Goal: Task Accomplishment & Management: Use online tool/utility

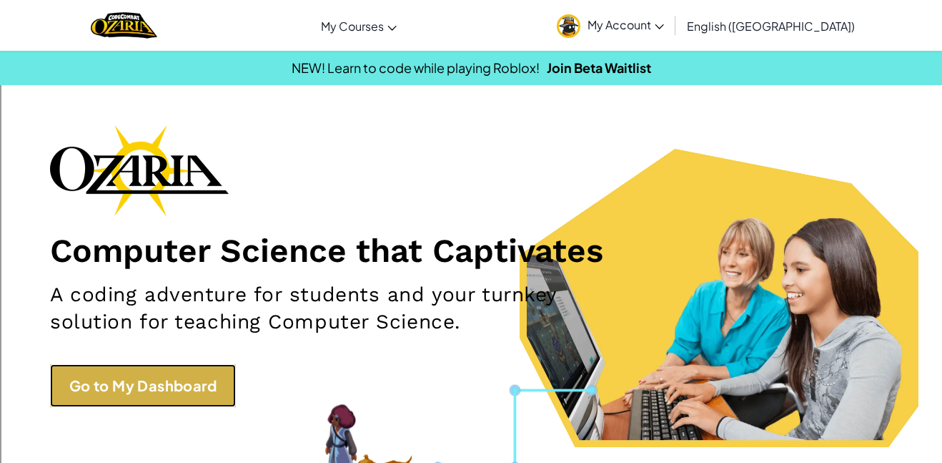
click at [163, 383] on link "Go to My Dashboard" at bounding box center [143, 385] width 186 height 43
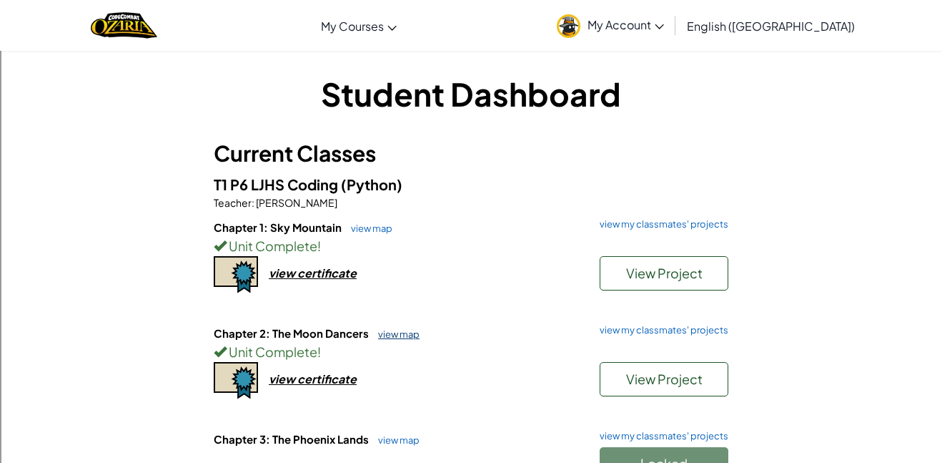
click at [415, 333] on link "view map" at bounding box center [395, 333] width 49 height 11
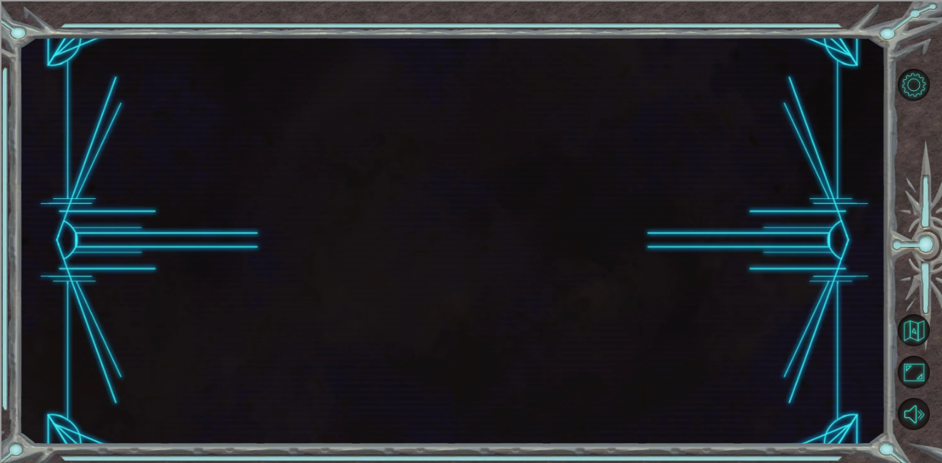
click at [398, 342] on div at bounding box center [452, 240] width 867 height 407
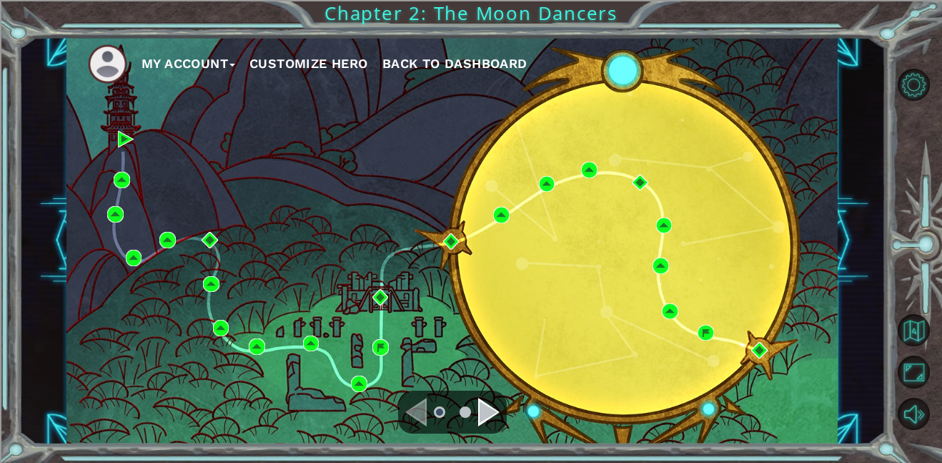
click at [474, 400] on ul at bounding box center [452, 412] width 51 height 29
click at [493, 413] on div "Navigate to the next page" at bounding box center [488, 412] width 21 height 29
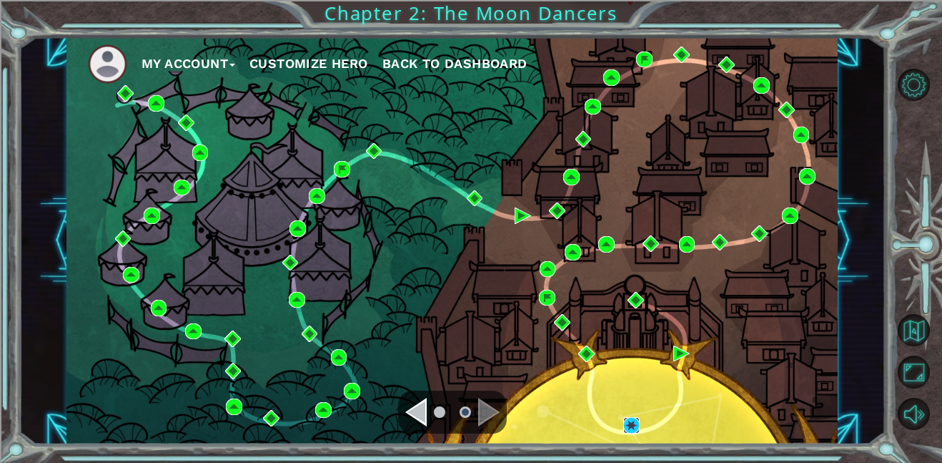
click at [633, 420] on img at bounding box center [631, 425] width 16 height 16
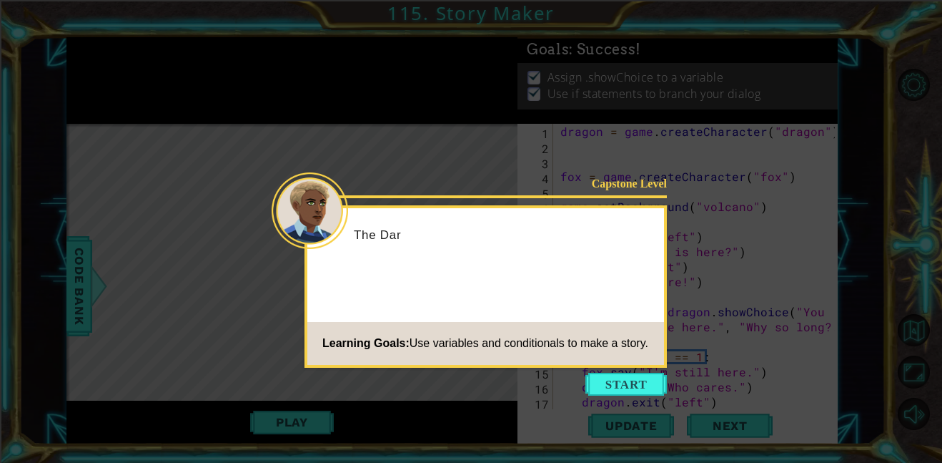
scroll to position [120, 0]
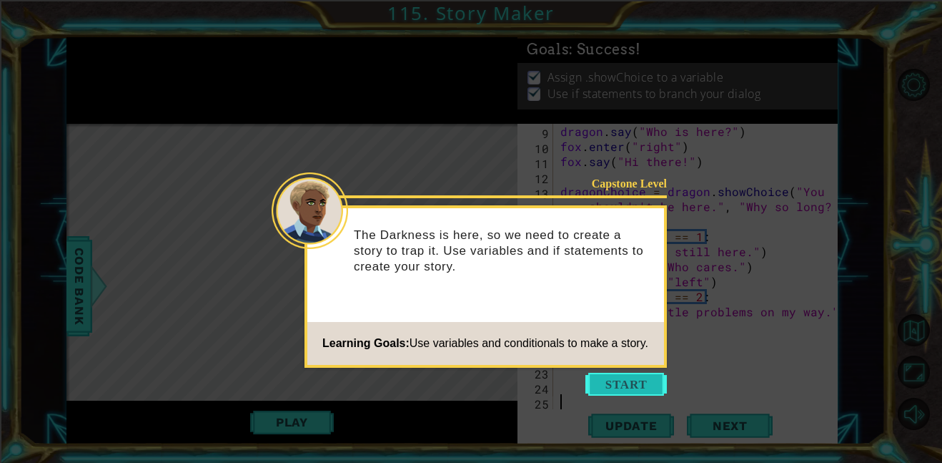
click at [645, 389] on button "Start" at bounding box center [627, 384] width 82 height 23
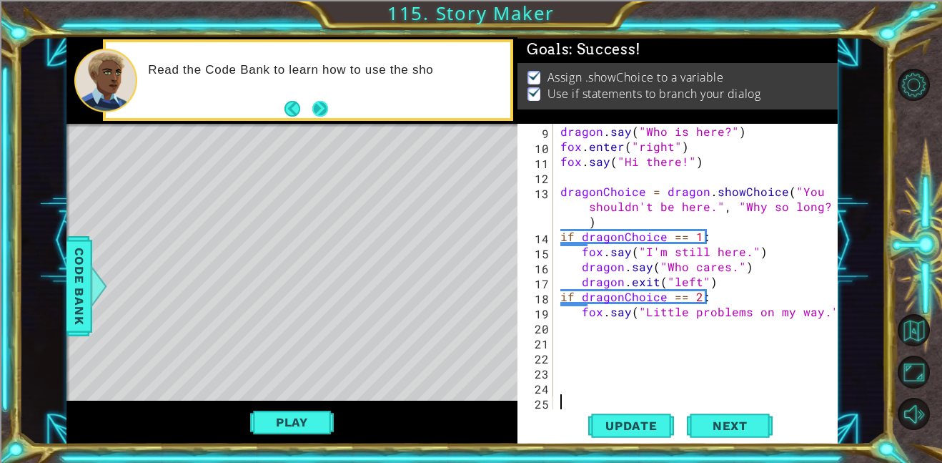
click at [325, 113] on button "Next" at bounding box center [320, 108] width 17 height 17
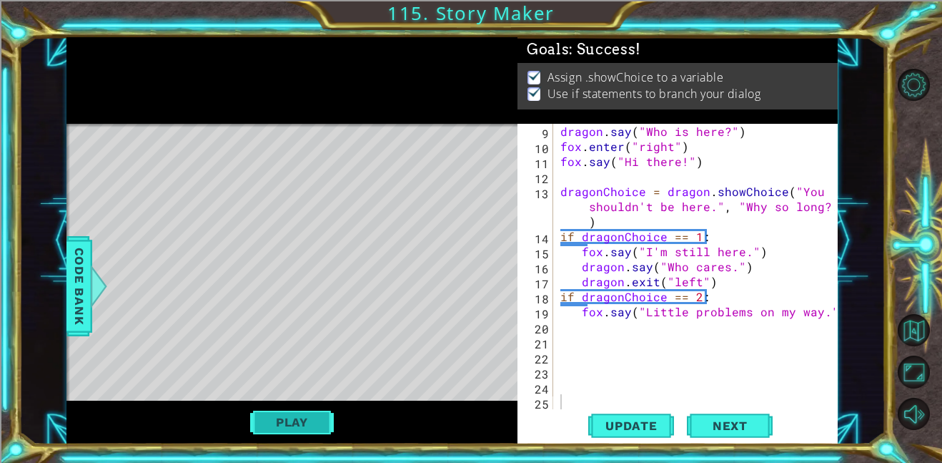
click at [292, 418] on button "Play" at bounding box center [292, 421] width 84 height 27
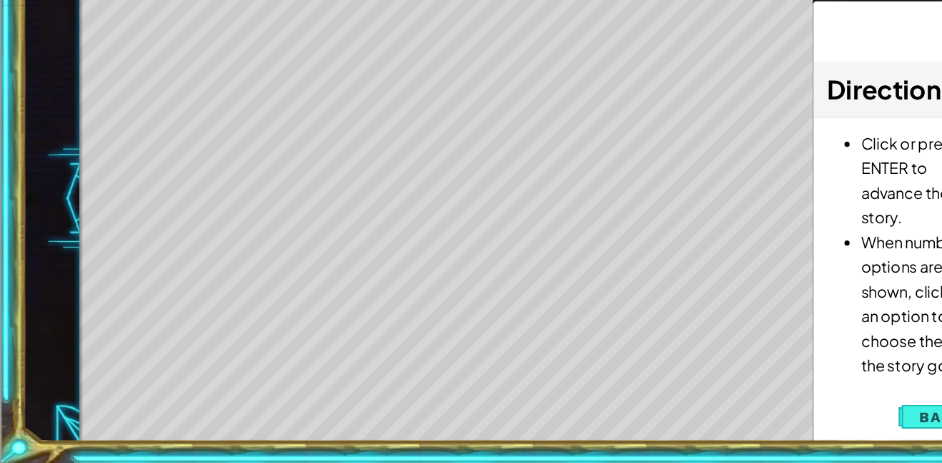
scroll to position [0, 0]
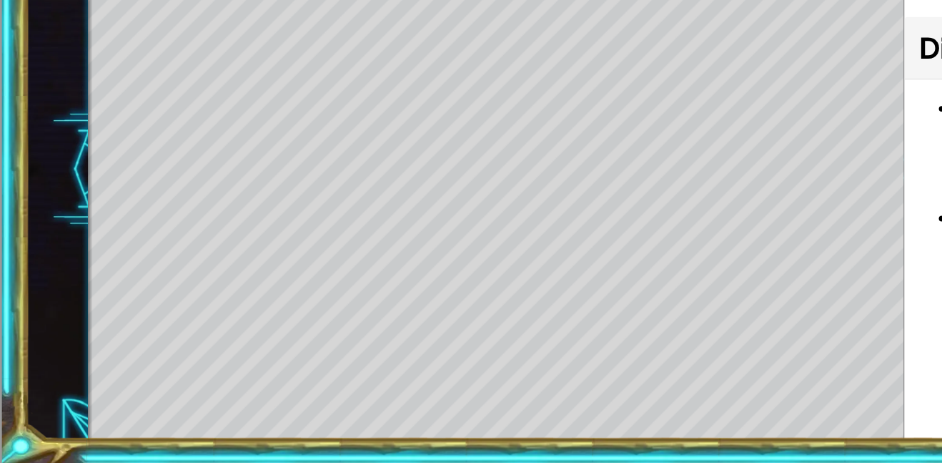
click at [289, 191] on div "1 ההההההההההההההההההההההההההההההההההההההההההההההההההההההההההההההההההההההההההההה…" at bounding box center [452, 240] width 867 height 407
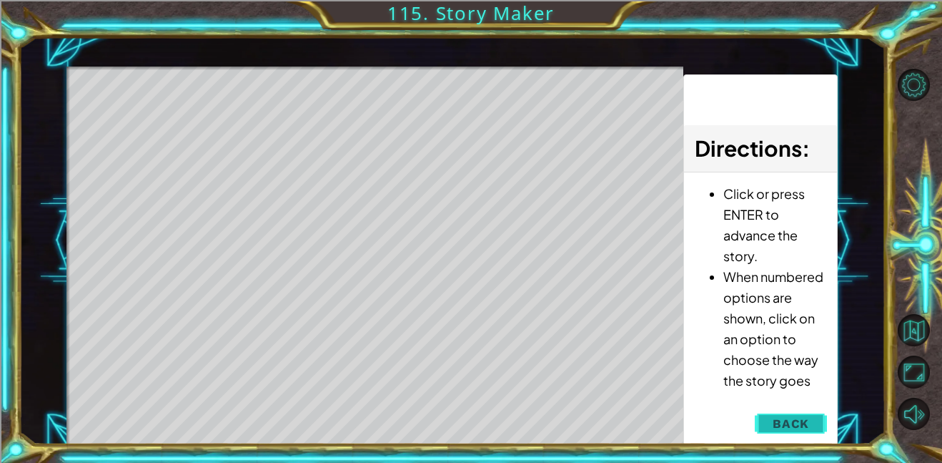
click at [795, 420] on span "Back" at bounding box center [791, 423] width 36 height 14
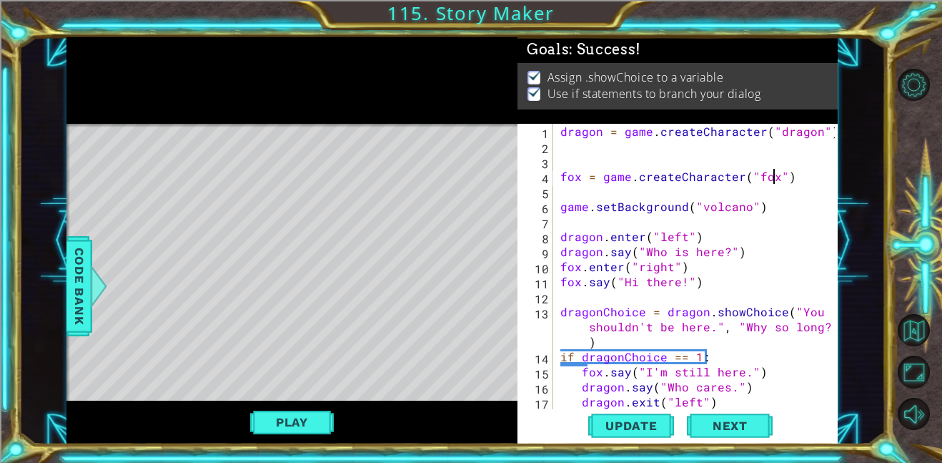
click at [771, 178] on div "dragon = game . createCharacter ( "dragon" ) fox = game . createCharacter ( "fo…" at bounding box center [700, 281] width 285 height 315
click at [754, 177] on div "dragon = game . createCharacter ( "dragon" ) fox = game . createCharacter ( "" …" at bounding box center [700, 281] width 285 height 315
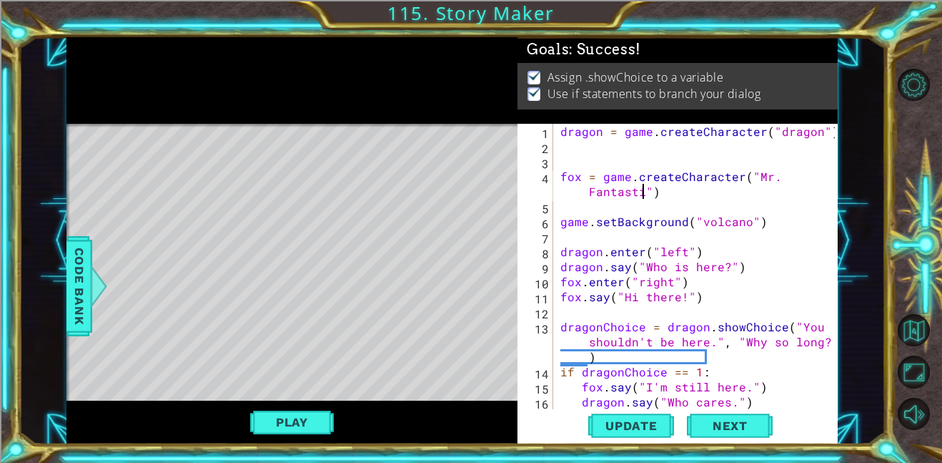
scroll to position [0, 17]
click at [633, 429] on span "Update" at bounding box center [631, 425] width 81 height 14
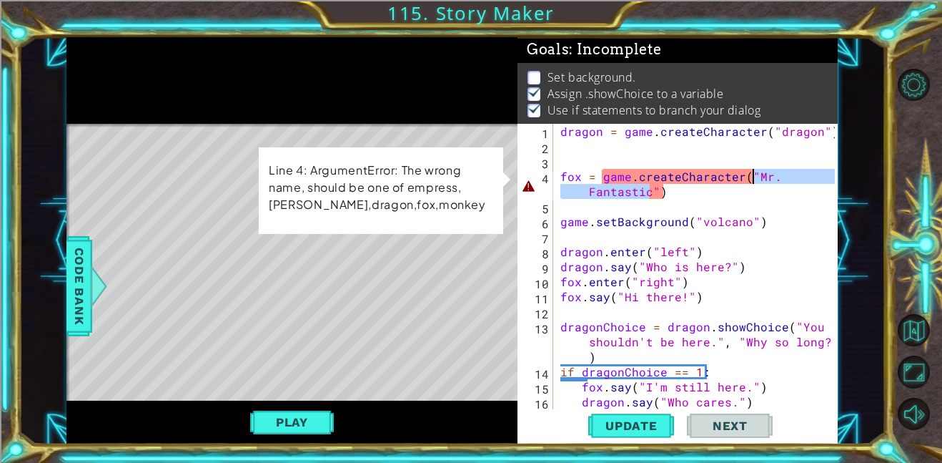
drag, startPoint x: 650, startPoint y: 194, endPoint x: 754, endPoint y: 180, distance: 104.7
click at [754, 180] on div "dragon = game . createCharacter ( "dragon" ) fox = game . createCharacter ( "Mr…" at bounding box center [700, 281] width 285 height 315
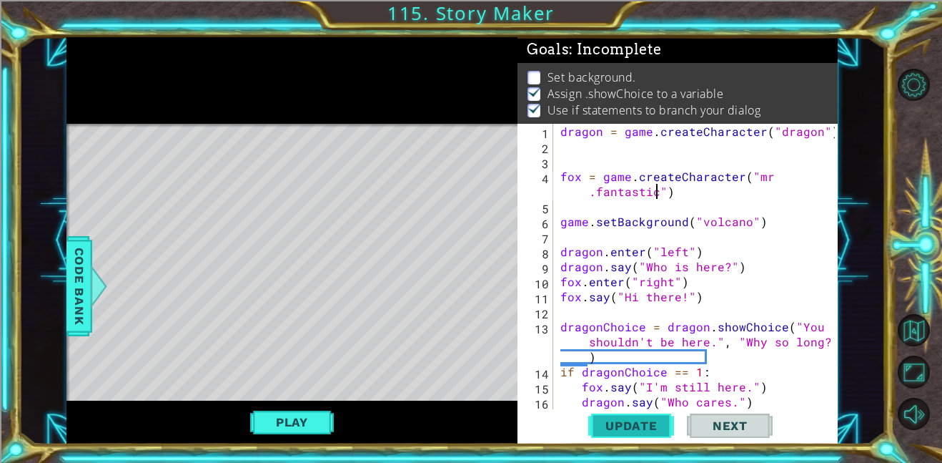
click at [623, 426] on span "Update" at bounding box center [631, 425] width 81 height 14
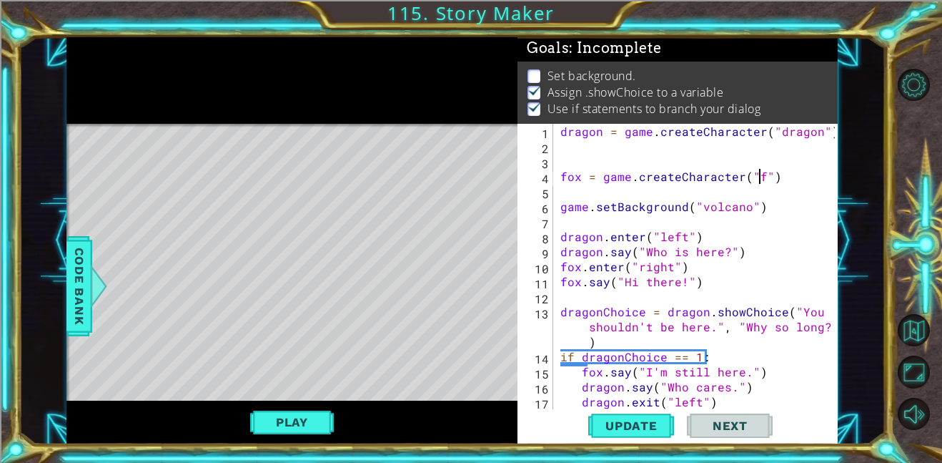
scroll to position [0, 13]
click at [616, 433] on button "Update" at bounding box center [631, 425] width 86 height 32
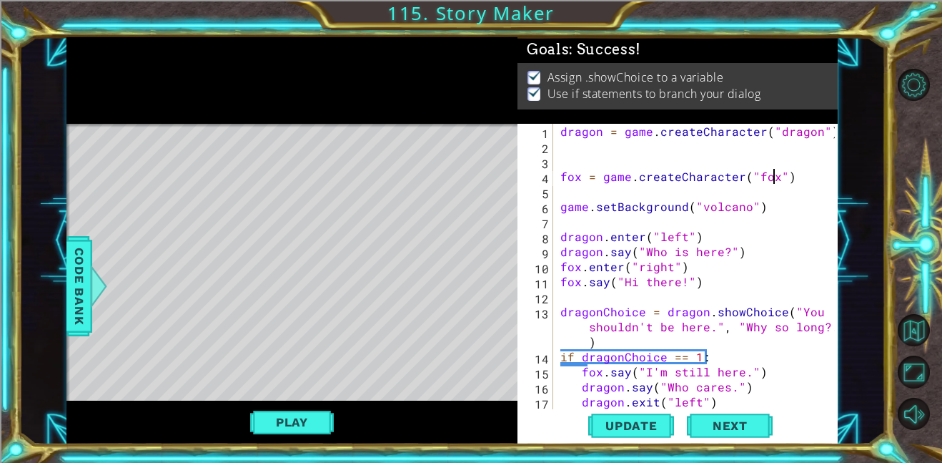
scroll to position [0, 0]
click at [305, 416] on button "Play" at bounding box center [292, 421] width 84 height 27
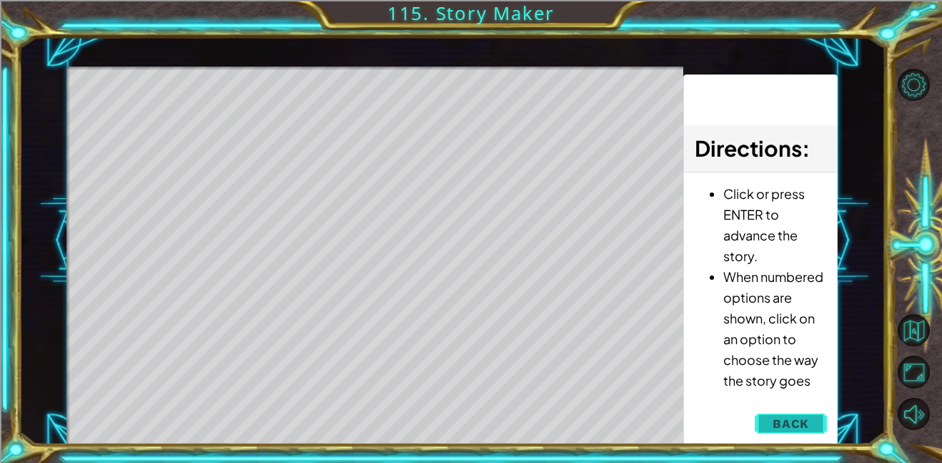
click at [817, 425] on button "Back" at bounding box center [791, 423] width 72 height 29
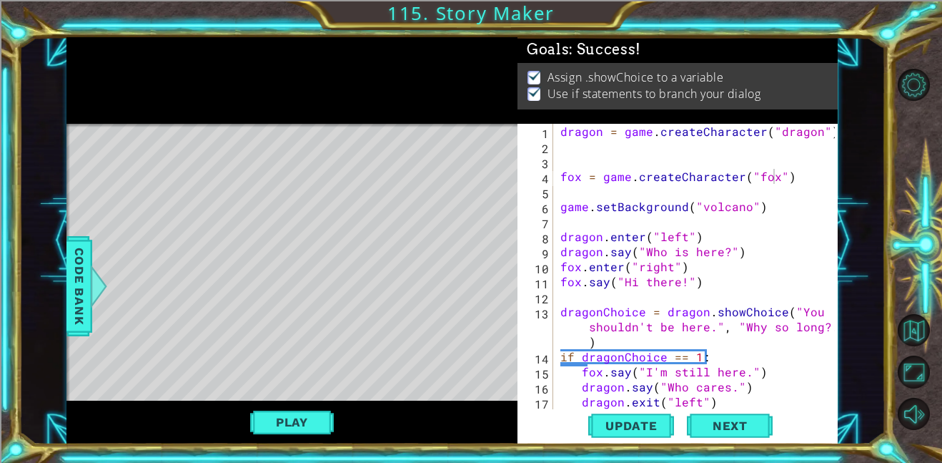
scroll to position [120, 0]
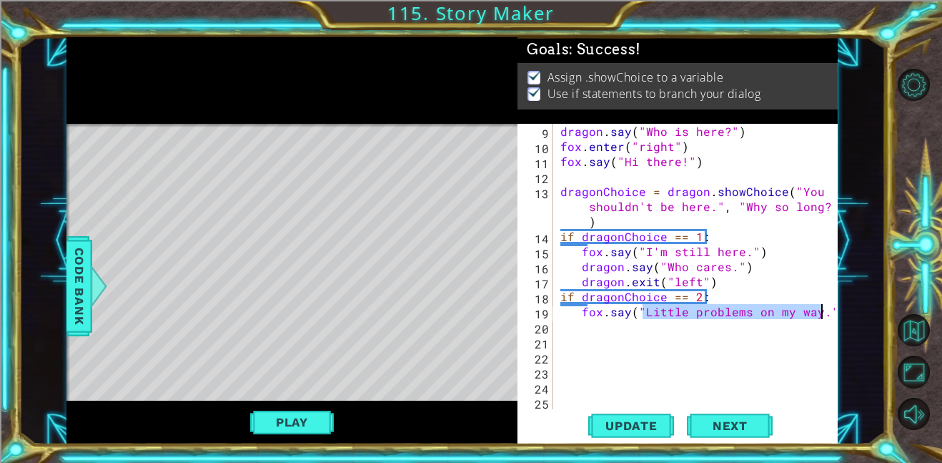
drag, startPoint x: 644, startPoint y: 310, endPoint x: 819, endPoint y: 317, distance: 174.6
click at [819, 317] on div "dragon . say ( "Who is here?" ) fox . enter ( "right" ) fox . say ( "Hi there!"…" at bounding box center [700, 281] width 285 height 315
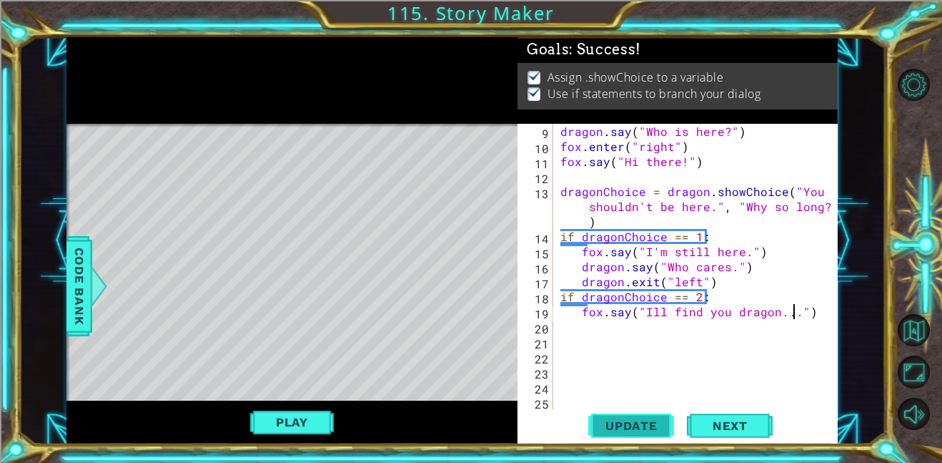
type textarea "fox.say("Ill find you dragon...")"
click at [638, 420] on span "Update" at bounding box center [631, 425] width 81 height 14
click at [691, 326] on div "dragon . say ( "Who is here?" ) fox . enter ( "right" ) fox . say ( "Hi there!"…" at bounding box center [700, 281] width 285 height 315
drag, startPoint x: 582, startPoint y: 282, endPoint x: 709, endPoint y: 280, distance: 127.3
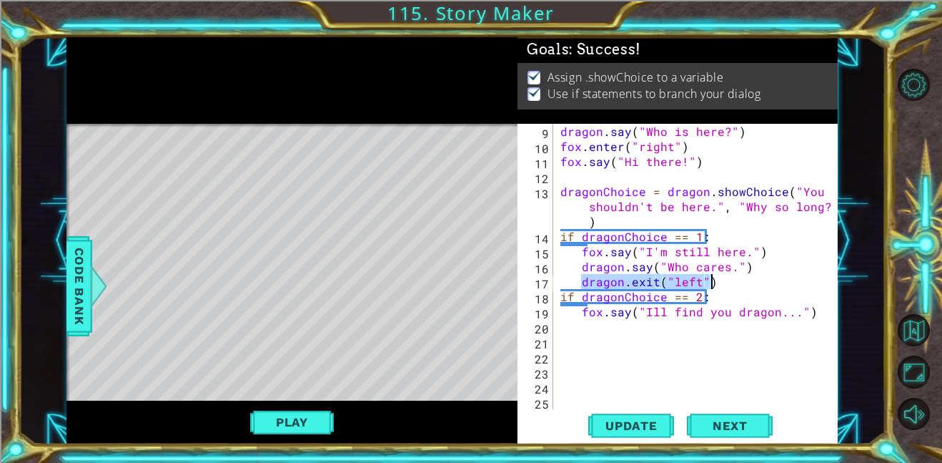
click at [709, 280] on div "dragon . say ( "Who is here?" ) fox . enter ( "right" ) fox . say ( "Hi there!"…" at bounding box center [700, 281] width 285 height 315
type textarea "dragon.exit("left")"
click at [606, 337] on div "dragon . say ( "Who is here?" ) fox . enter ( "right" ) fox . say ( "Hi there!"…" at bounding box center [700, 281] width 285 height 315
paste textarea "dragon.exit("left")"
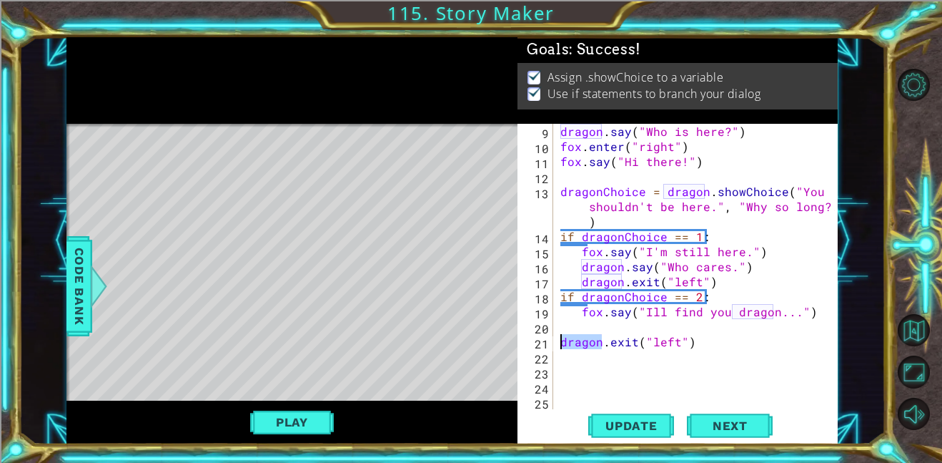
drag, startPoint x: 599, startPoint y: 340, endPoint x: 563, endPoint y: 347, distance: 37.2
click at [563, 347] on div "dragon . say ( "Who is here?" ) fox . enter ( "right" ) fox . say ( "Hi there!"…" at bounding box center [700, 281] width 285 height 315
click at [656, 345] on div "dragon . say ( "Who is here?" ) fox . enter ( "right" ) fox . say ( "Hi there!"…" at bounding box center [700, 281] width 285 height 315
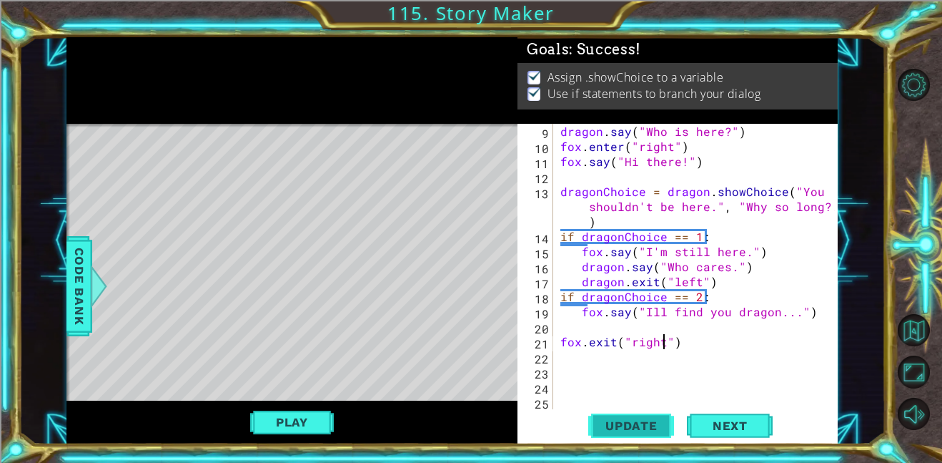
click at [643, 428] on span "Update" at bounding box center [631, 425] width 81 height 14
click at [721, 428] on span "Next" at bounding box center [731, 425] width 64 height 14
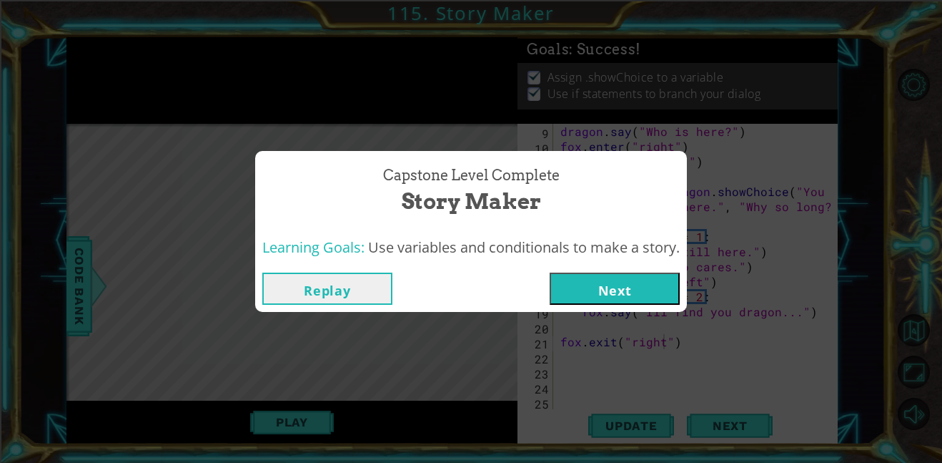
click at [366, 298] on button "Replay" at bounding box center [327, 288] width 130 height 32
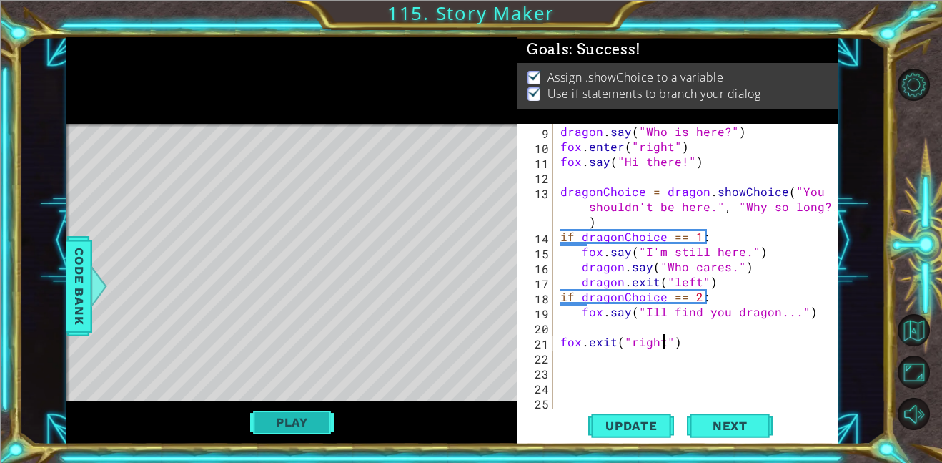
click at [315, 421] on button "Play" at bounding box center [292, 421] width 84 height 27
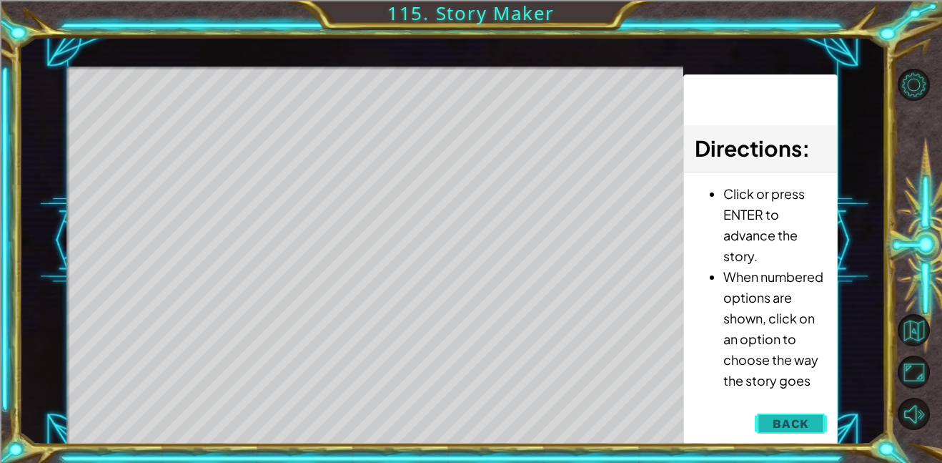
click at [795, 425] on span "Back" at bounding box center [791, 423] width 36 height 14
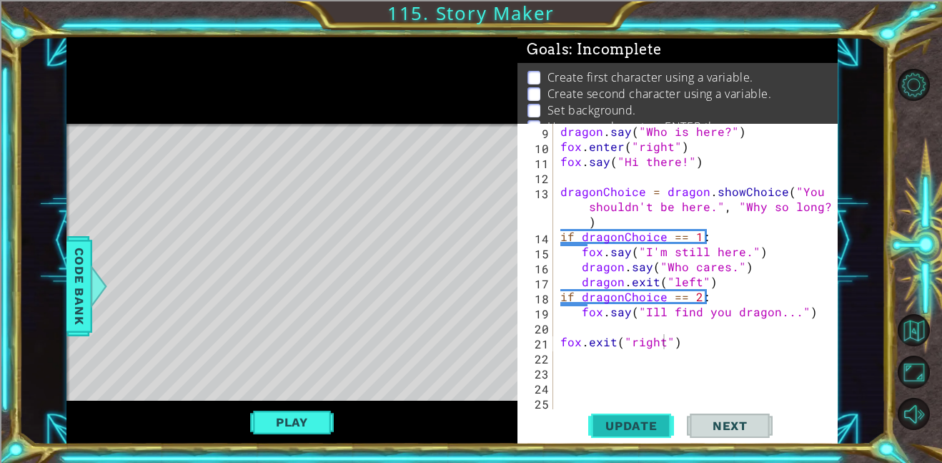
click at [648, 425] on span "Update" at bounding box center [631, 425] width 81 height 14
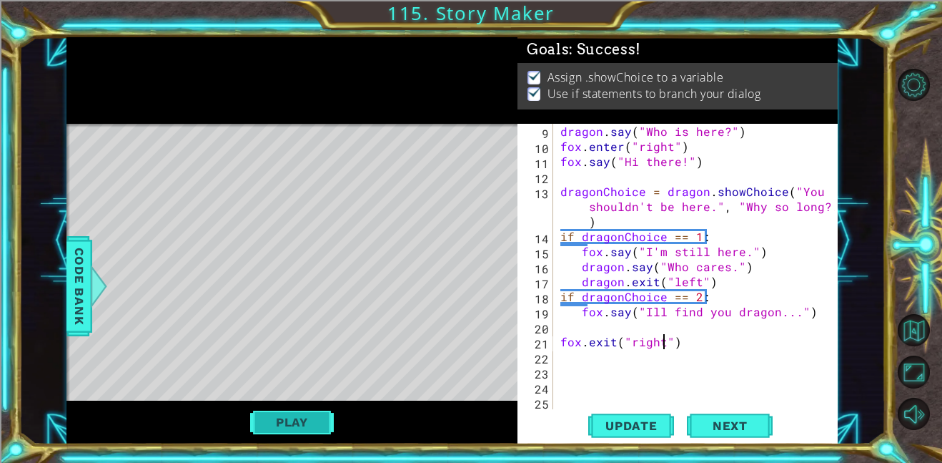
click at [324, 420] on button "Play" at bounding box center [292, 421] width 84 height 27
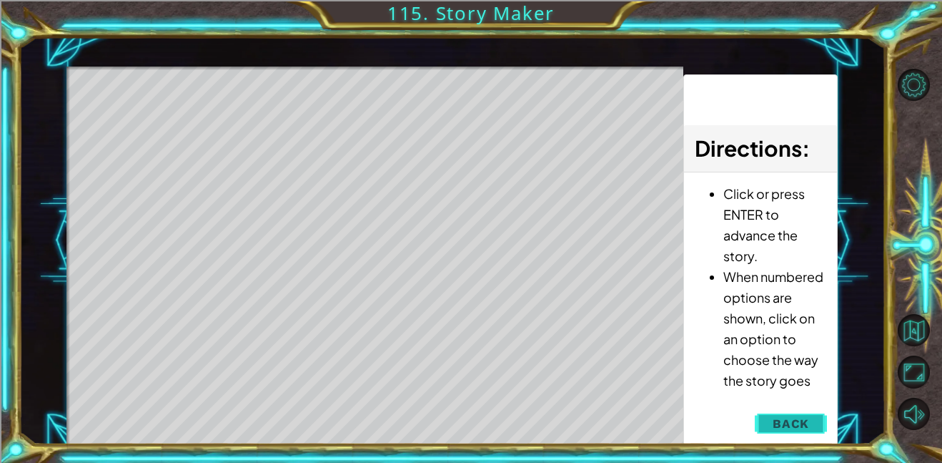
click at [771, 423] on button "Back" at bounding box center [791, 423] width 72 height 29
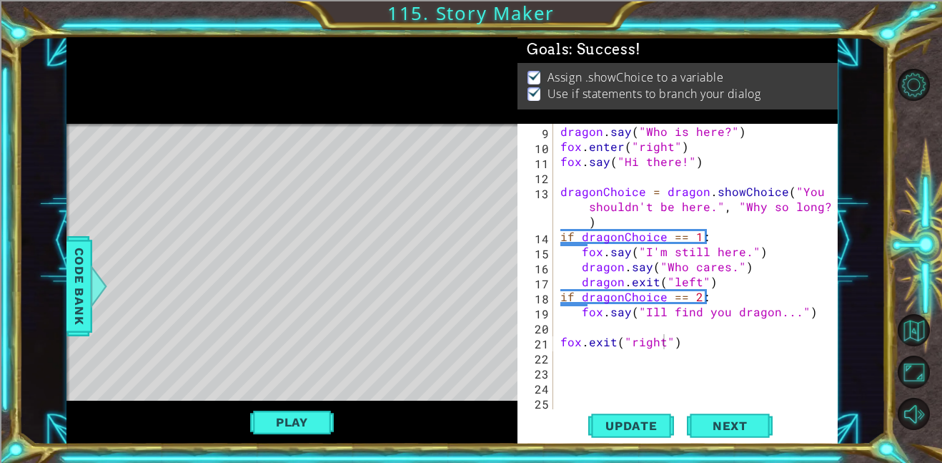
type textarea "dragon.exit("left")"
click at [721, 280] on div "dragon . say ( "Who is here?" ) fox . enter ( "right" ) fox . say ( "Hi there!"…" at bounding box center [700, 281] width 285 height 315
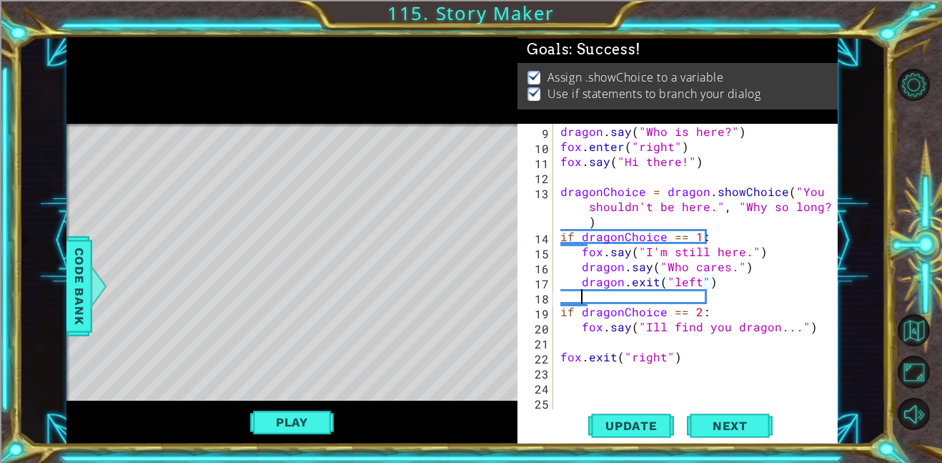
scroll to position [0, 1]
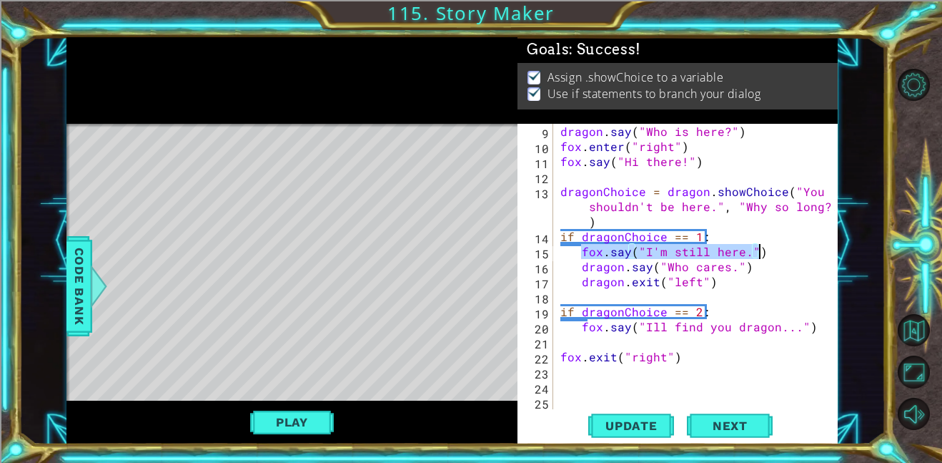
drag, startPoint x: 581, startPoint y: 250, endPoint x: 781, endPoint y: 252, distance: 199.5
click at [781, 252] on div "dragon . say ( "Who is here?" ) fox . enter ( "right" ) fox . say ( "Hi there!"…" at bounding box center [700, 281] width 285 height 315
type textarea "fox.say("I'm still here.")"
click at [596, 295] on div "dragon . say ( "Who is here?" ) fox . enter ( "right" ) fox . say ( "Hi there!"…" at bounding box center [700, 281] width 285 height 315
paste textarea "fox.say("I'm still here.")"
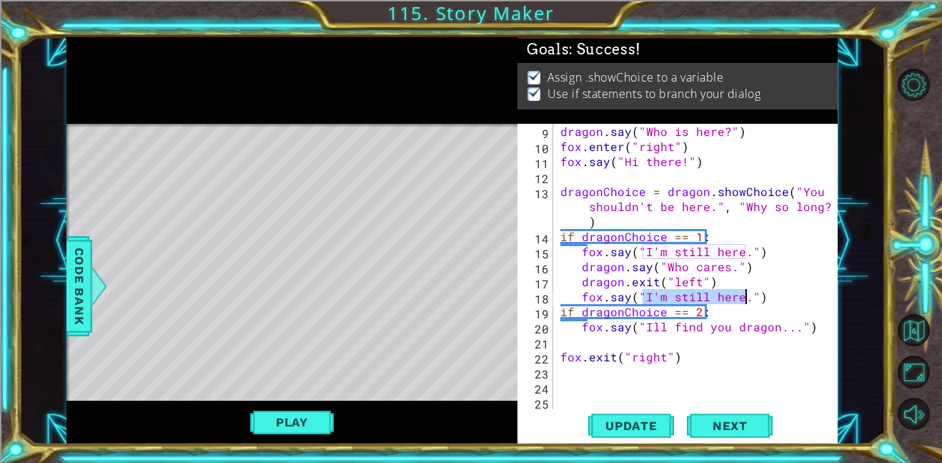
drag, startPoint x: 643, startPoint y: 298, endPoint x: 744, endPoint y: 295, distance: 101.6
click at [744, 295] on div "dragon . say ( "Who is here?" ) fox . enter ( "right" ) fox . say ( "Hi there!"…" at bounding box center [700, 281] width 285 height 315
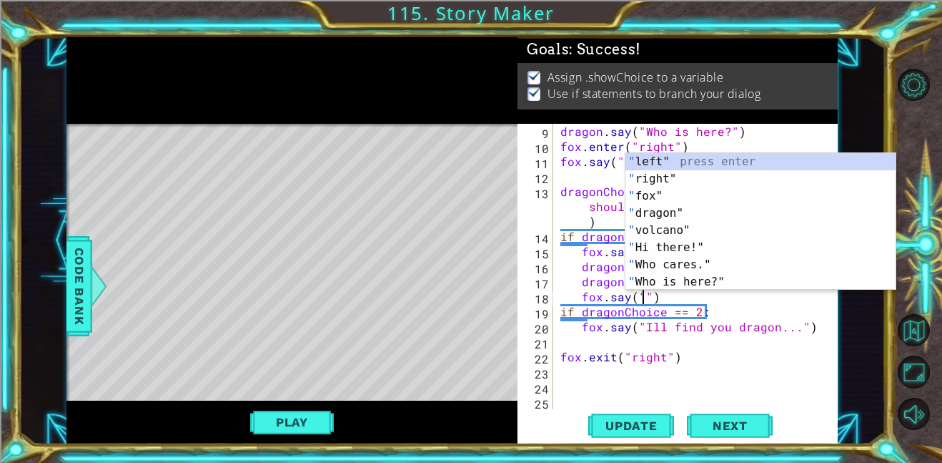
click at [604, 284] on div "dragon . say ( "Who is here?" ) fox . enter ( "right" ) fox . say ( "Hi there!"…" at bounding box center [700, 281] width 285 height 315
type textarea "dragon.exit("left")"
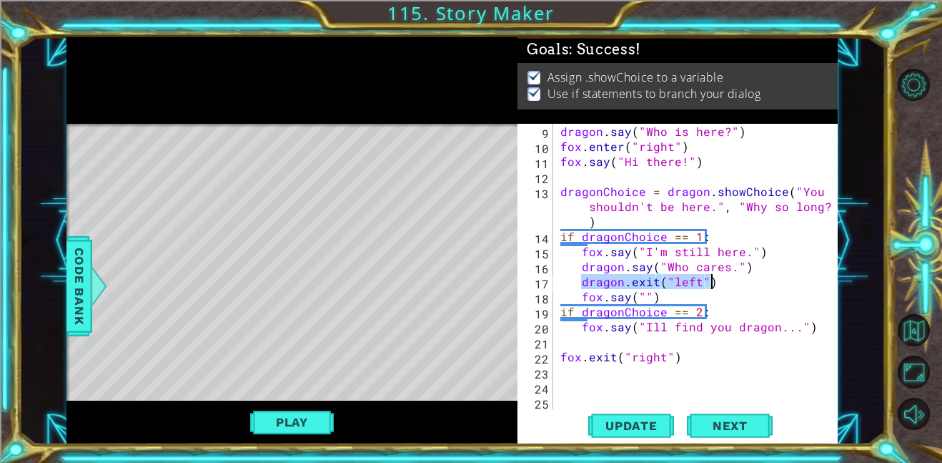
drag, startPoint x: 580, startPoint y: 280, endPoint x: 714, endPoint y: 284, distance: 133.7
click at [714, 284] on div "dragon . say ( "Who is here?" ) fox . enter ( "right" ) fox . say ( "Hi there!"…" at bounding box center [700, 281] width 285 height 315
click at [576, 285] on div "dragon . say ( "Who is here?" ) fox . enter ( "right" ) fox . say ( "Hi there!"…" at bounding box center [700, 281] width 285 height 315
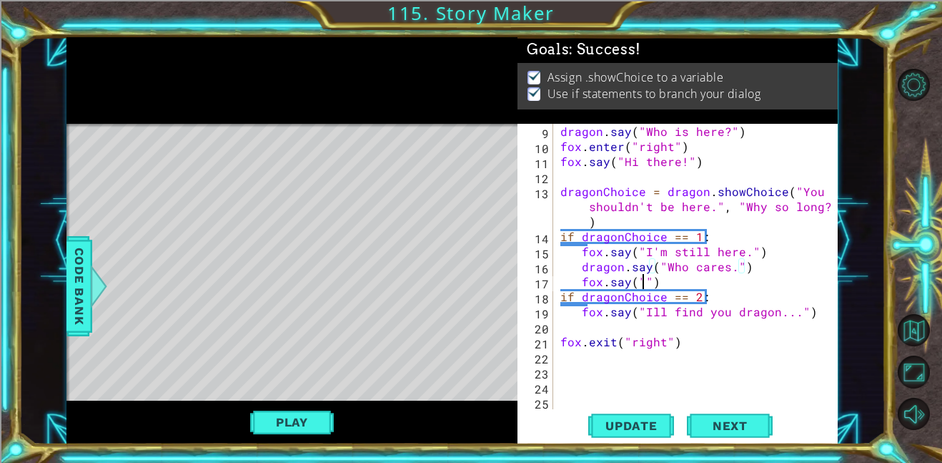
click at [643, 284] on div "dragon . say ( "Who is here?" ) fox . enter ( "right" ) fox . say ( "Hi there!"…" at bounding box center [700, 281] width 285 height 315
type textarea "fox.say("Why are you so rude?")"
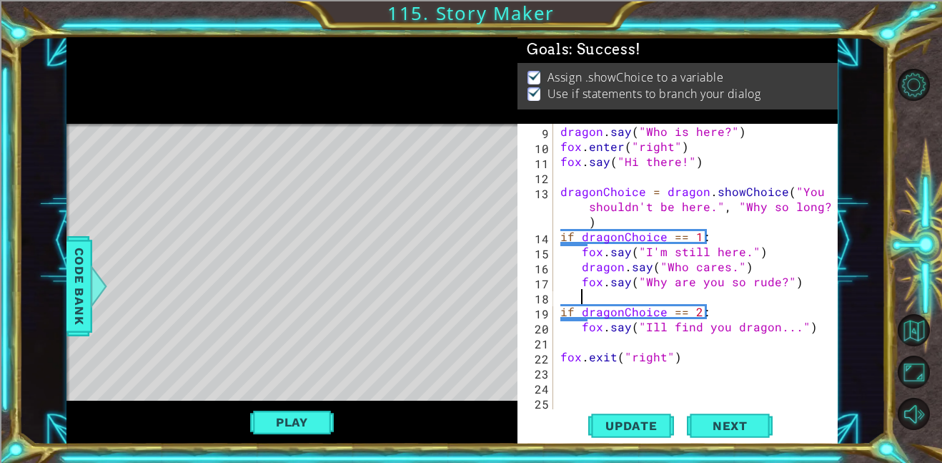
type textarea "f"
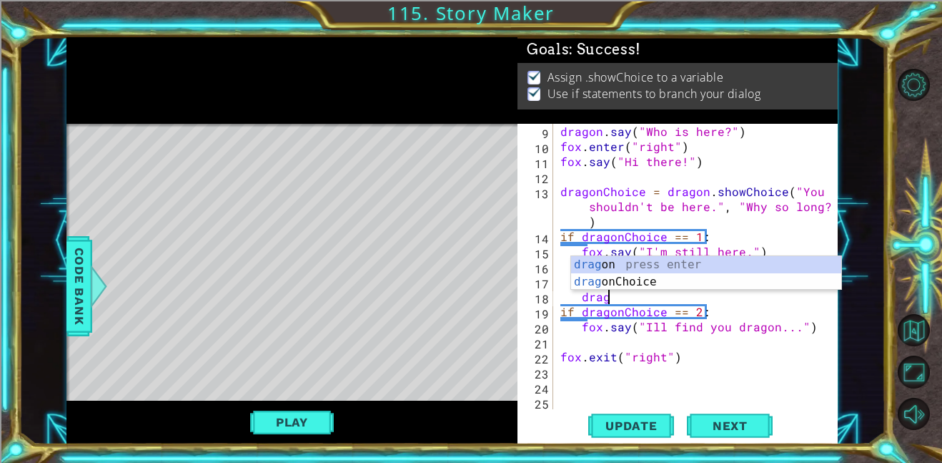
scroll to position [0, 2]
click at [687, 265] on div "drag on press enter drag onChoice press enter" at bounding box center [706, 290] width 270 height 69
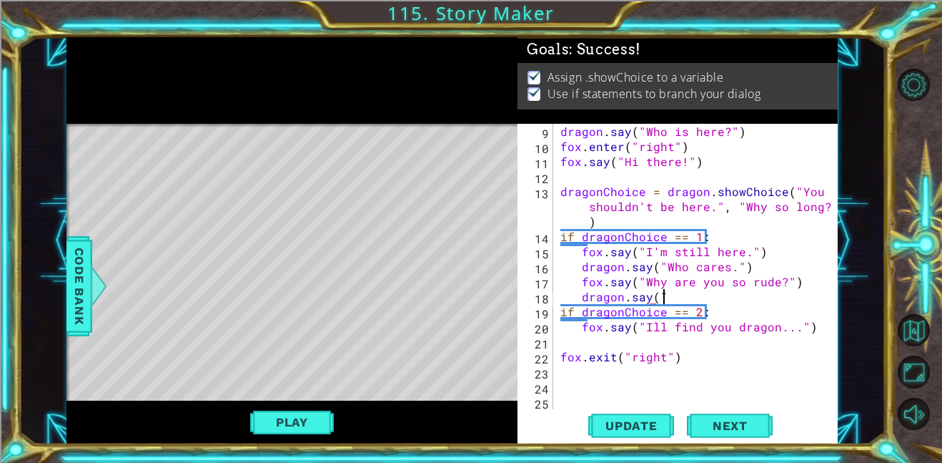
scroll to position [0, 6]
type textarea "dragon.say("
click at [611, 394] on div "dragon . say ( "Who is here?" ) fox . enter ( "right" ) fox . say ( "Hi there!"…" at bounding box center [700, 281] width 285 height 315
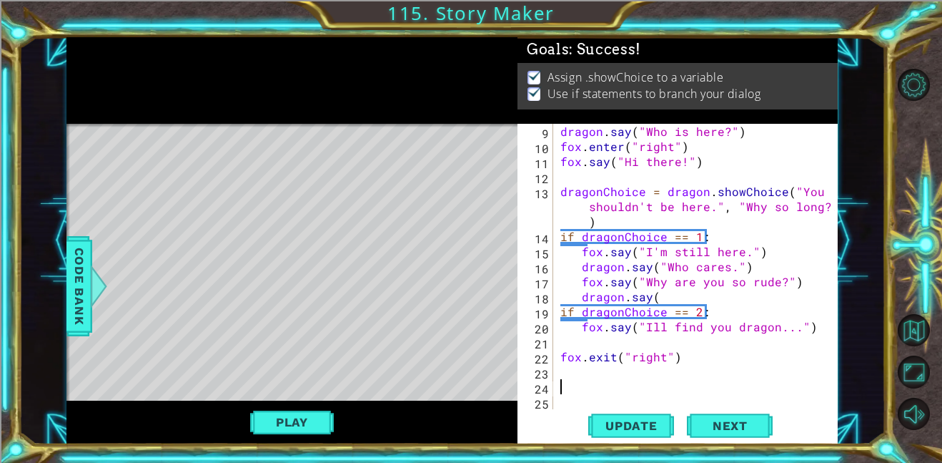
paste textarea "dragon.exit("left")"
drag, startPoint x: 694, startPoint y: 389, endPoint x: 579, endPoint y: 390, distance: 114.4
click at [579, 390] on div "dragon . say ( "Who is here?" ) fox . enter ( "right" ) fox . say ( "Hi there!"…" at bounding box center [700, 281] width 285 height 315
click at [626, 330] on div "dragon . say ( "Who is here?" ) fox . enter ( "right" ) fox . say ( "Hi there!"…" at bounding box center [700, 281] width 285 height 315
drag, startPoint x: 586, startPoint y: 295, endPoint x: 656, endPoint y: 298, distance: 70.9
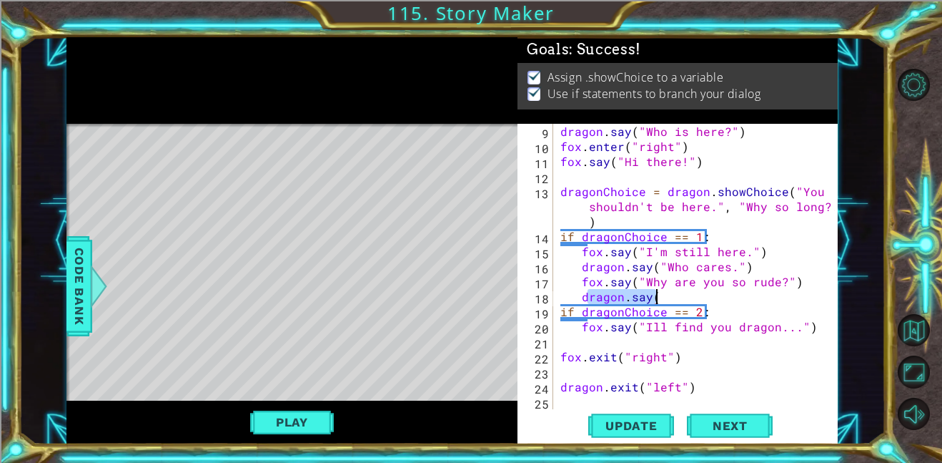
click at [656, 298] on div "dragon . say ( "Who is here?" ) fox . enter ( "right" ) fox . say ( "Hi there!"…" at bounding box center [700, 281] width 285 height 315
type textarea "d"
drag, startPoint x: 582, startPoint y: 263, endPoint x: 765, endPoint y: 272, distance: 183.3
click at [765, 272] on div "dragon . say ( "Who is here?" ) fox . enter ( "right" ) fox . say ( "Hi there!"…" at bounding box center [700, 281] width 285 height 315
type textarea "dragon.say("Who cares.")"
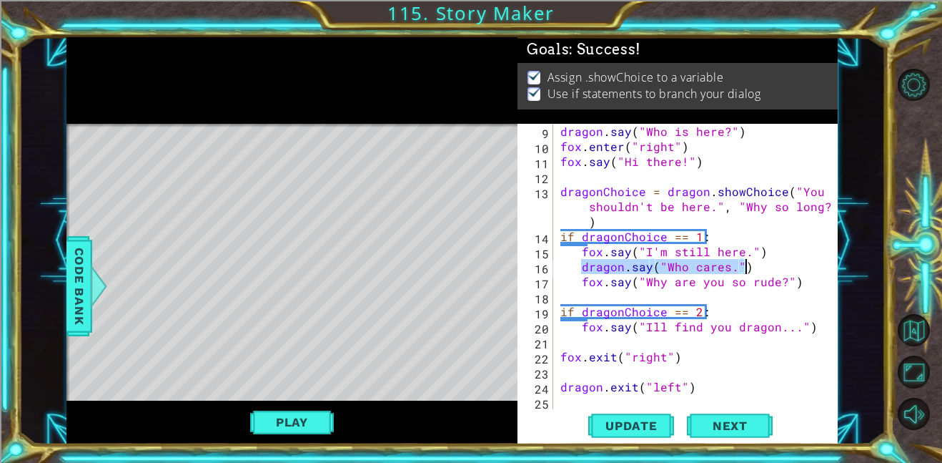
click at [695, 293] on div "dragon . say ( "Who is here?" ) fox . enter ( "right" ) fox . say ( "Hi there!"…" at bounding box center [700, 281] width 285 height 315
paste textarea "dragon.say("Who cares.")"
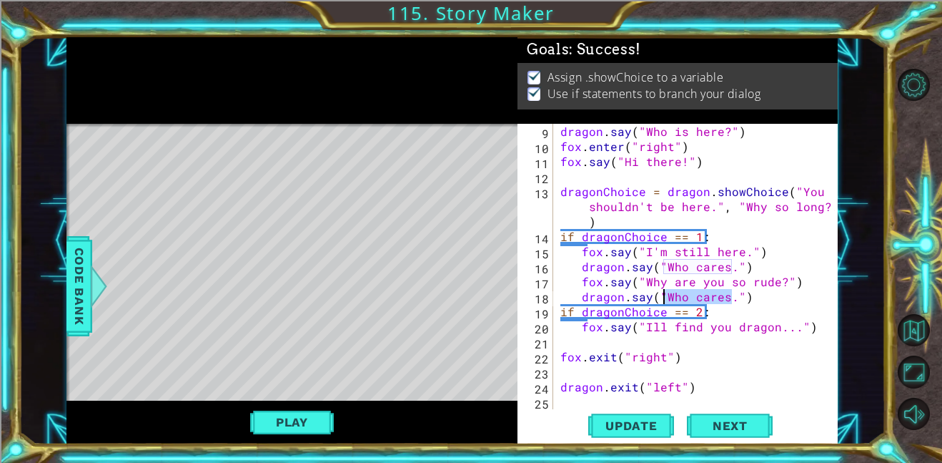
drag, startPoint x: 729, startPoint y: 298, endPoint x: 665, endPoint y: 300, distance: 64.4
click at [665, 300] on div "dragon . say ( "Who is here?" ) fox . enter ( "right" ) fox . say ( "Hi there!"…" at bounding box center [700, 281] width 285 height 315
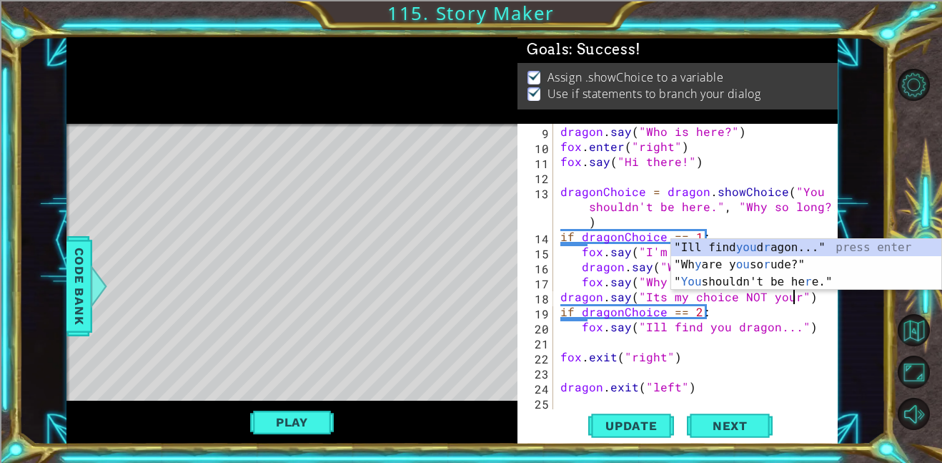
scroll to position [0, 15]
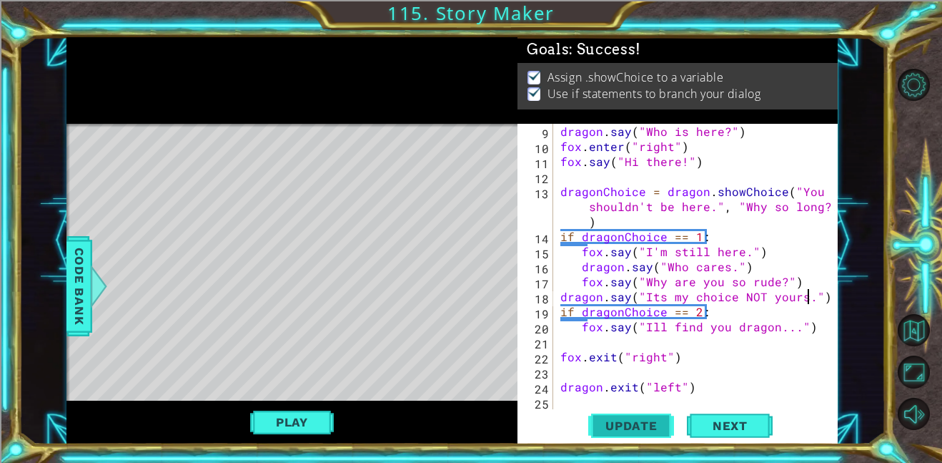
click at [632, 430] on span "Update" at bounding box center [631, 425] width 81 height 14
click at [712, 314] on div "dragon . say ( "Who is here?" ) fox . enter ( "right" ) fox . say ( "Hi there!"…" at bounding box center [700, 281] width 285 height 315
type textarea "if dragonChoice == 2:"
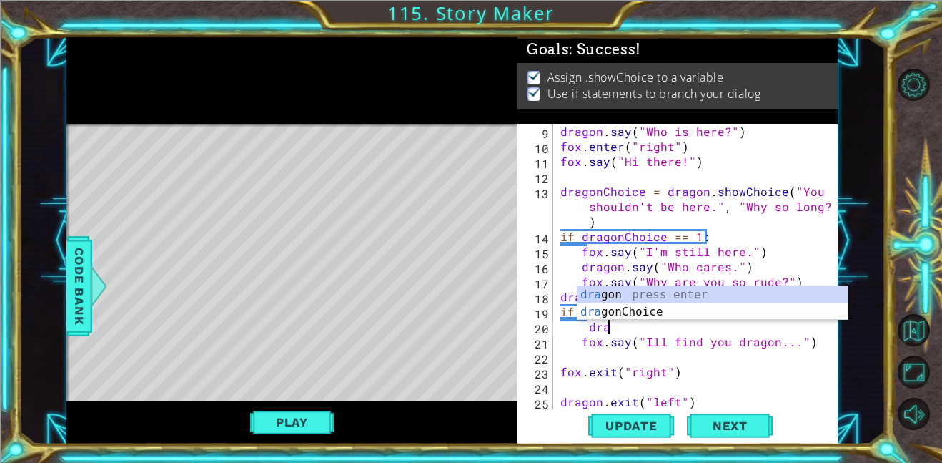
scroll to position [0, 2]
click at [693, 296] on div "dra gon press enter dra gonChoice press enter" at bounding box center [713, 320] width 270 height 69
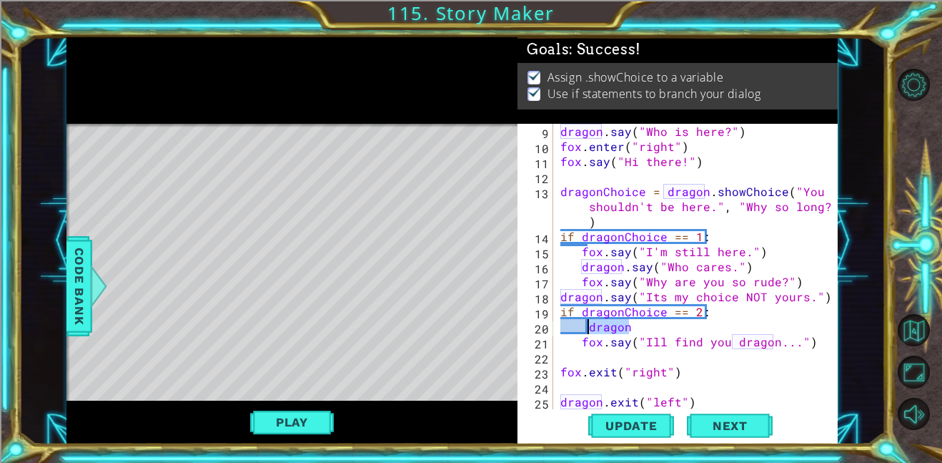
drag, startPoint x: 638, startPoint y: 329, endPoint x: 586, endPoint y: 327, distance: 51.5
click at [586, 327] on div "dragon . say ( "Who is here?" ) fox . enter ( "right" ) fox . say ( "Hi there!"…" at bounding box center [700, 281] width 285 height 315
paste textarea ".say("Who cares.")"
click at [588, 325] on div "dragon . say ( "Who is here?" ) fox . enter ( "right" ) fox . say ( "Hi there!"…" at bounding box center [700, 281] width 285 height 315
drag, startPoint x: 664, startPoint y: 324, endPoint x: 731, endPoint y: 331, distance: 66.9
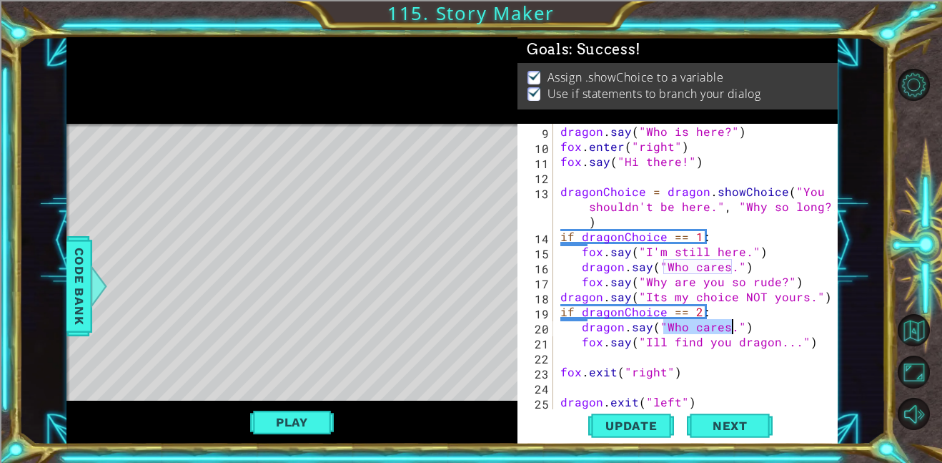
click at [731, 331] on div "dragon . say ( "Who is here?" ) fox . enter ( "right" ) fox . say ( "Hi there!"…" at bounding box center [700, 281] width 285 height 315
drag, startPoint x: 643, startPoint y: 341, endPoint x: 792, endPoint y: 346, distance: 148.8
click at [792, 346] on div "dragon . say ( "Who is here?" ) fox . enter ( "right" ) fox . say ( "Hi there!"…" at bounding box center [700, 281] width 285 height 315
type textarea "fox.say("")"
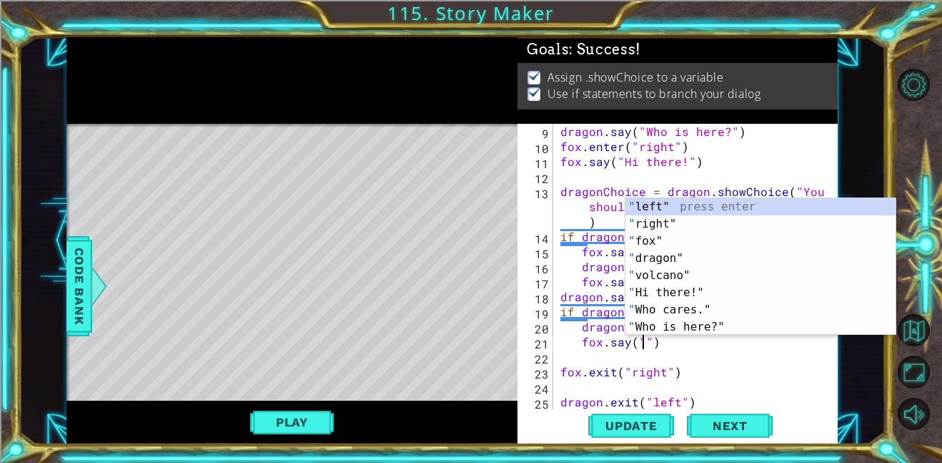
click at [711, 359] on div "dragon . say ( "Who is here?" ) fox . enter ( "right" ) fox . say ( "Hi there!"…" at bounding box center [700, 281] width 285 height 315
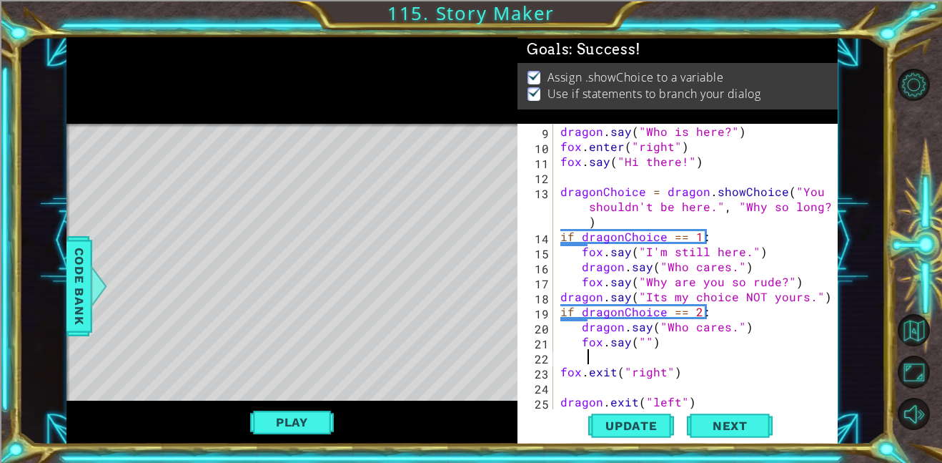
scroll to position [0, 1]
drag, startPoint x: 666, startPoint y: 327, endPoint x: 730, endPoint y: 333, distance: 64.7
click at [730, 333] on div "dragon . say ( "Who is here?" ) fox . enter ( "right" ) fox . say ( "Hi there!"…" at bounding box center [700, 281] width 285 height 315
type textarea "dragon.say("Who cares.")"
drag, startPoint x: 754, startPoint y: 333, endPoint x: 573, endPoint y: 323, distance: 181.2
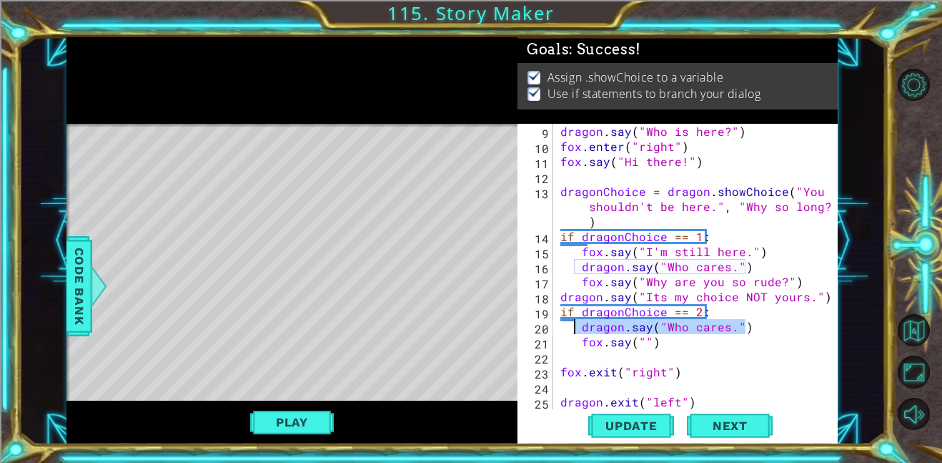
click at [573, 323] on div "dragon . say ( "Who is here?" ) fox . enter ( "right" ) fox . say ( "Hi there!"…" at bounding box center [700, 281] width 285 height 315
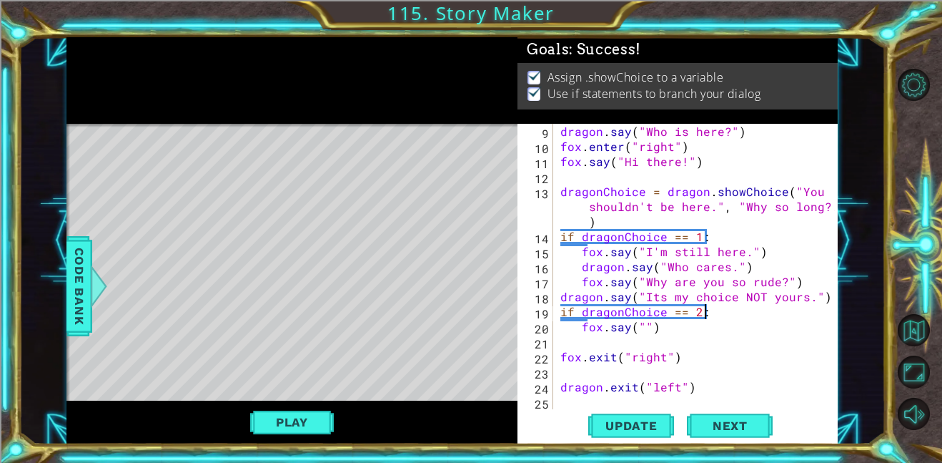
click at [641, 332] on div "dragon . say ( "Who is here?" ) fox . enter ( "right" ) fox . say ( "Hi there!"…" at bounding box center [700, 281] width 285 height 315
drag, startPoint x: 696, startPoint y: 392, endPoint x: 540, endPoint y: 386, distance: 156.0
click at [540, 386] on div "fox.say("") 9 10 11 12 13 14 15 16 17 18 19 20 21 22 23 24 25 26 dragon . say (…" at bounding box center [676, 266] width 317 height 285
click at [828, 299] on div at bounding box center [828, 214] width 14 height 420
type textarea "dragon.say("Its my choice NOT yours.")"
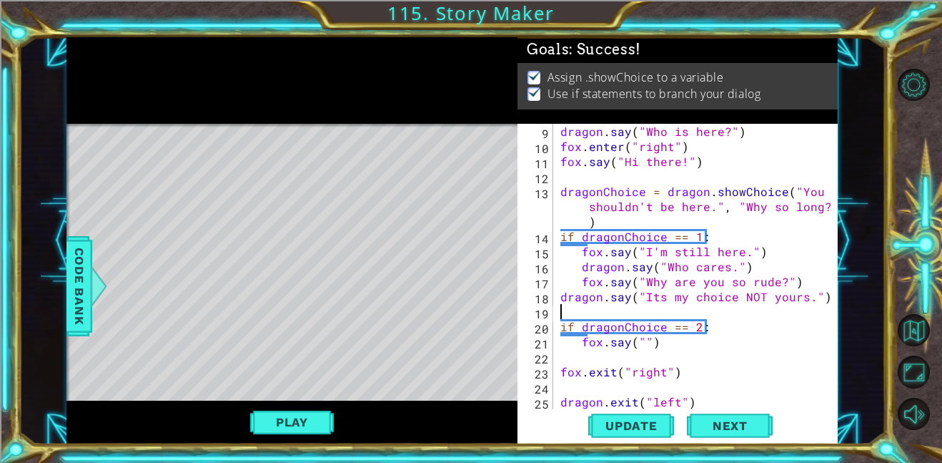
paste textarea "dragon.exit("left")"
type textarea "dragon.exit("left")"
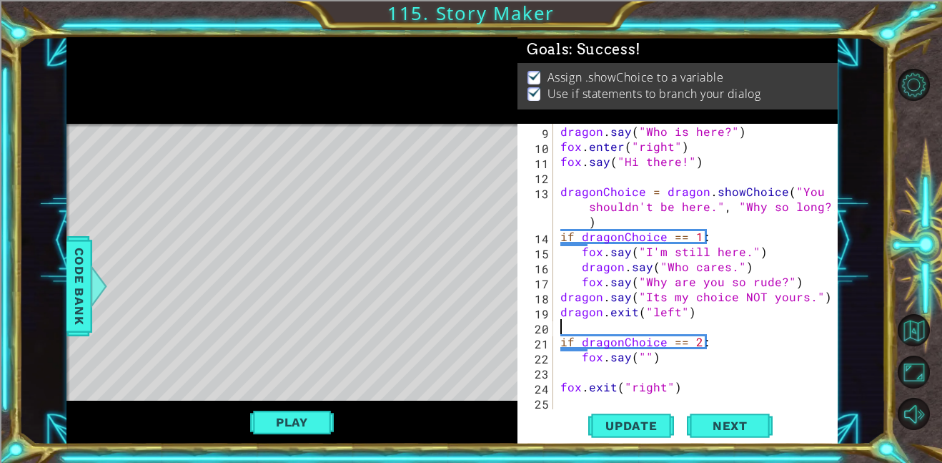
paste textarea "dragon.exit("left")"
click at [601, 328] on div "dragon . say ( "Who is here?" ) fox . enter ( "right" ) fox . say ( "Hi there!"…" at bounding box center [700, 281] width 285 height 315
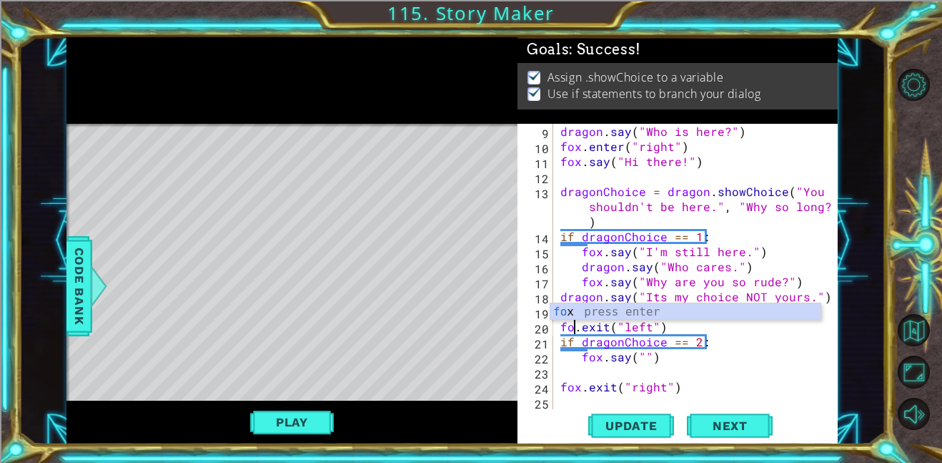
scroll to position [0, 1]
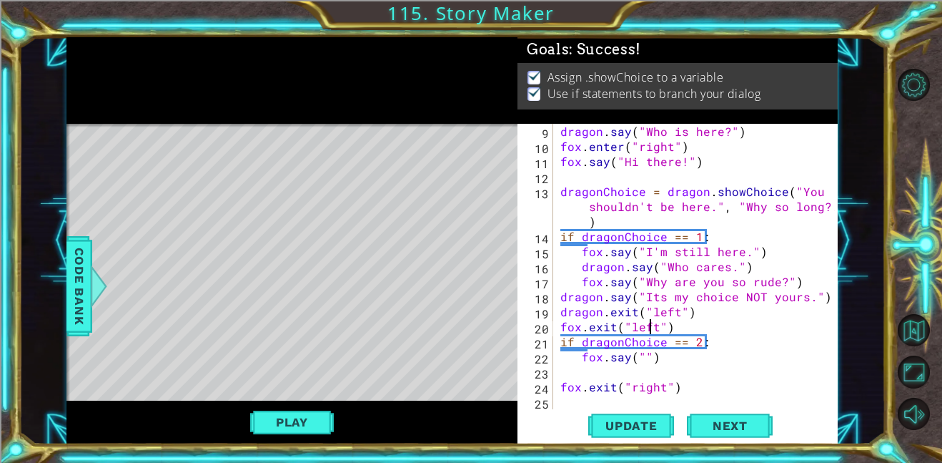
click at [649, 328] on div "dragon . say ( "Who is here?" ) fox . enter ( "right" ) fox . say ( "Hi there!"…" at bounding box center [700, 281] width 285 height 315
click at [653, 328] on div "dragon . say ( "Who is here?" ) fox . enter ( "right" ) fox . say ( "Hi there!"…" at bounding box center [700, 281] width 285 height 315
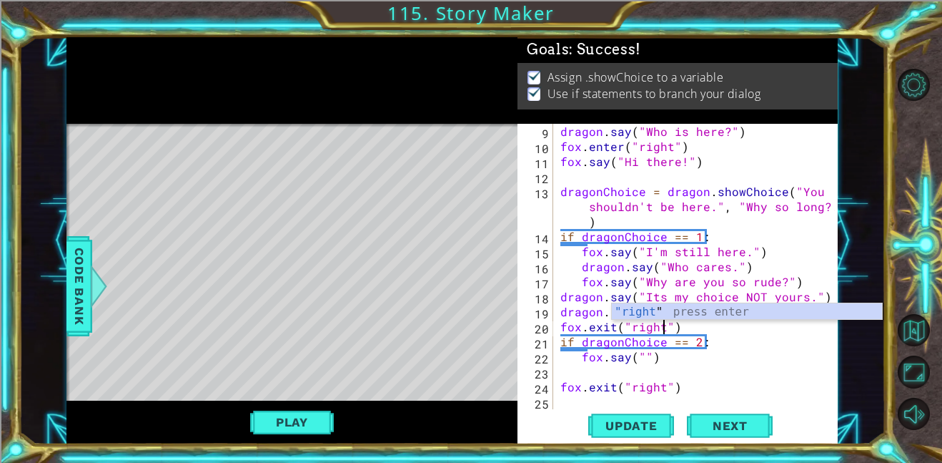
scroll to position [0, 6]
click at [651, 309] on div ""right " press enter" at bounding box center [747, 328] width 270 height 51
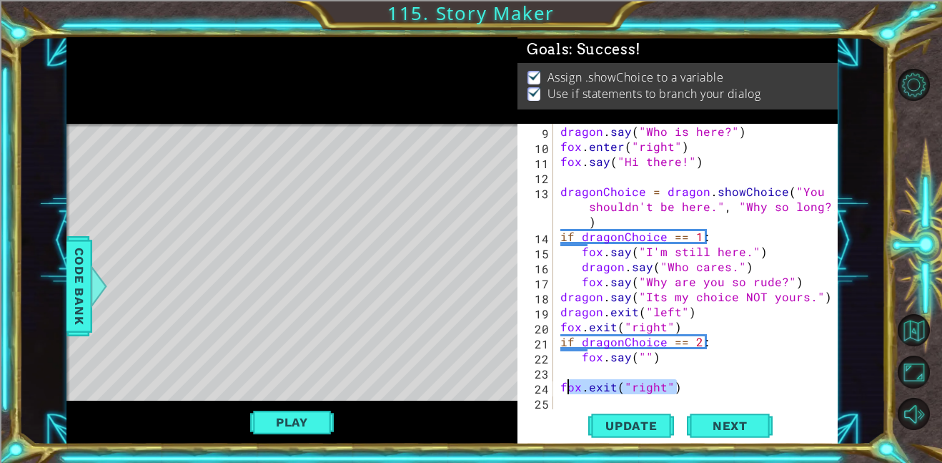
drag, startPoint x: 679, startPoint y: 389, endPoint x: 563, endPoint y: 393, distance: 115.9
click at [563, 393] on div "dragon . say ( "Who is here?" ) fox . enter ( "right" ) fox . say ( "Hi there!"…" at bounding box center [700, 281] width 285 height 315
click at [643, 356] on div "dragon . say ( "Who is here?" ) fox . enter ( "right" ) fox . say ( "Hi there!"…" at bounding box center [700, 281] width 285 height 315
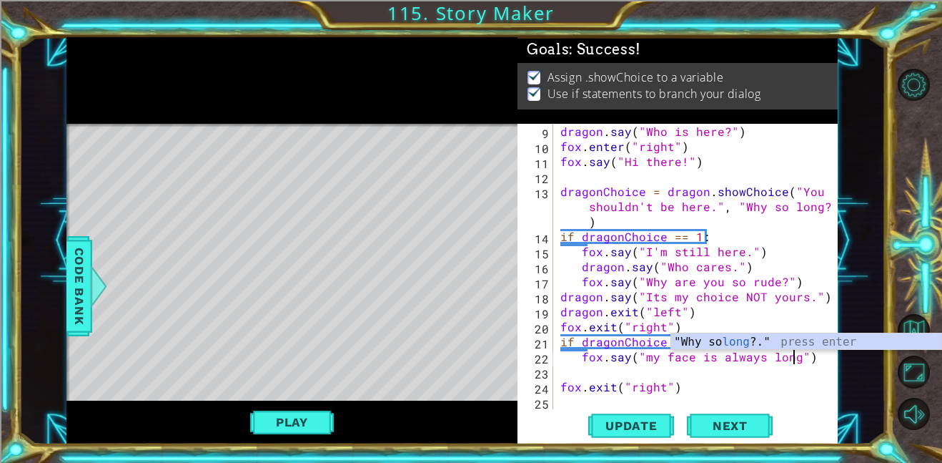
scroll to position [0, 15]
type textarea "fox.say("my face is always long..")"
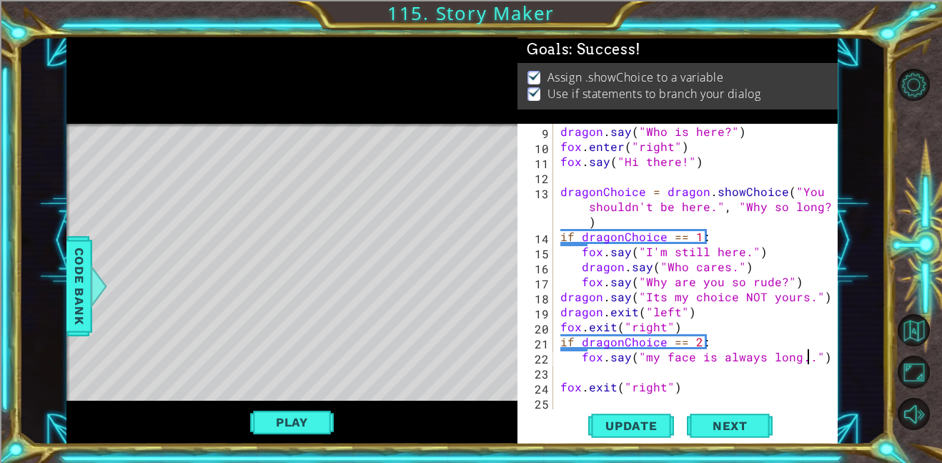
click at [585, 370] on div "dragon . say ( "Who is here?" ) fox . enter ( "right" ) fox . say ( "Hi there!"…" at bounding box center [700, 281] width 285 height 315
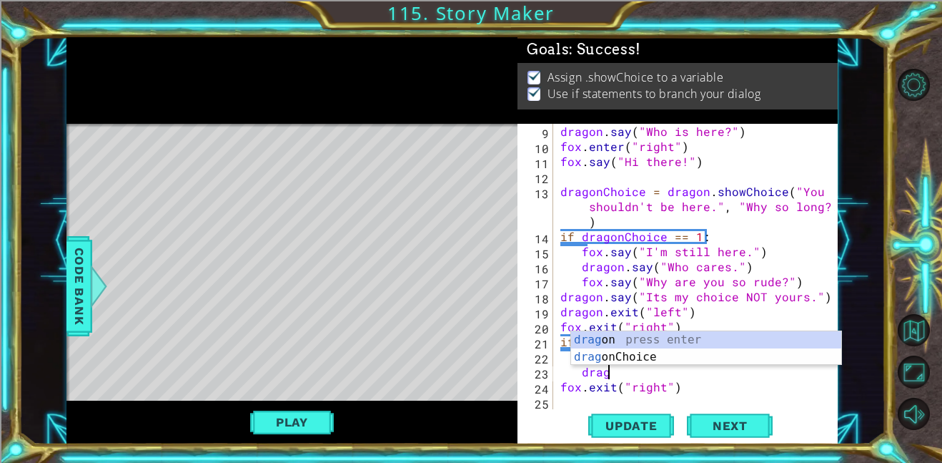
scroll to position [0, 2]
click at [609, 342] on div "drag on press enter drag onChoice press enter" at bounding box center [706, 365] width 270 height 69
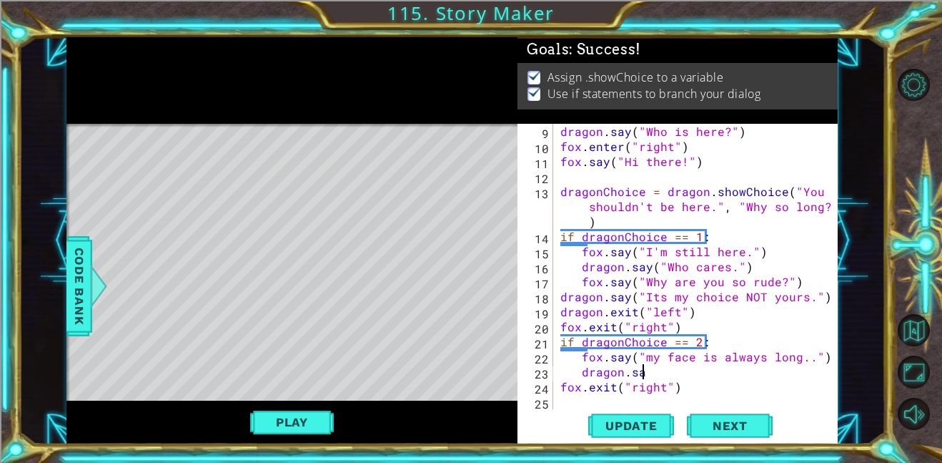
scroll to position [0, 4]
drag, startPoint x: 636, startPoint y: 354, endPoint x: 749, endPoint y: 345, distance: 114.1
click at [749, 345] on div "dragon . say ( "Who is here?" ) fox . enter ( "right" ) fox . say ( "Hi there!"…" at bounding box center [700, 281] width 285 height 315
click at [710, 365] on div "dragon . say ( "Who is here?" ) fox . enter ( "right" ) fox . say ( "Hi there!"…" at bounding box center [700, 281] width 285 height 315
click at [627, 356] on div "dragon . say ( "Who is here?" ) fox . enter ( "right" ) fox . say ( "Hi there!"…" at bounding box center [700, 281] width 285 height 315
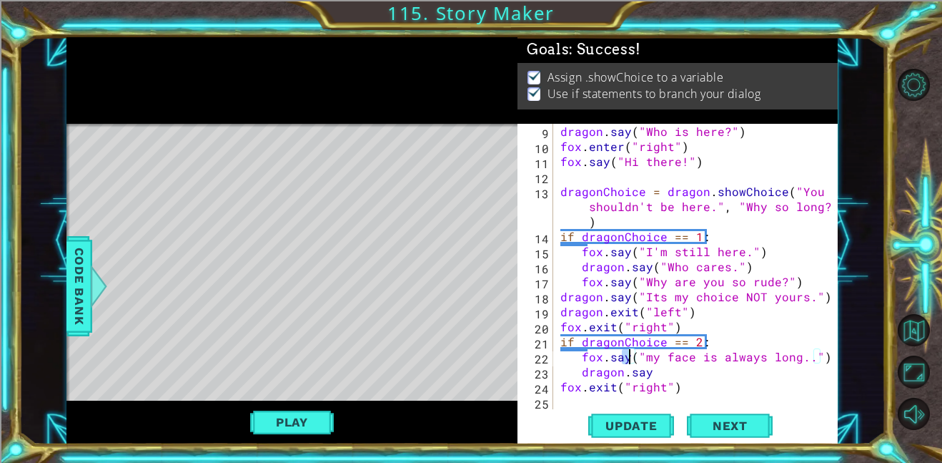
click at [628, 356] on div "dragon . say ( "Who is here?" ) fox . enter ( "right" ) fox . say ( "Hi there!"…" at bounding box center [696, 266] width 277 height 285
drag, startPoint x: 633, startPoint y: 357, endPoint x: 725, endPoint y: 359, distance: 92.2
click at [725, 359] on div "dragon . say ( "Who is here?" ) fox . enter ( "right" ) fox . say ( "Hi there!"…" at bounding box center [700, 281] width 285 height 315
drag, startPoint x: 629, startPoint y: 355, endPoint x: 824, endPoint y: 360, distance: 195.3
click at [824, 360] on div "fox.say("my face is always long..") 9 10 11 12 13 14 15 16 17 18 19 20 21 22 23…" at bounding box center [676, 266] width 317 height 285
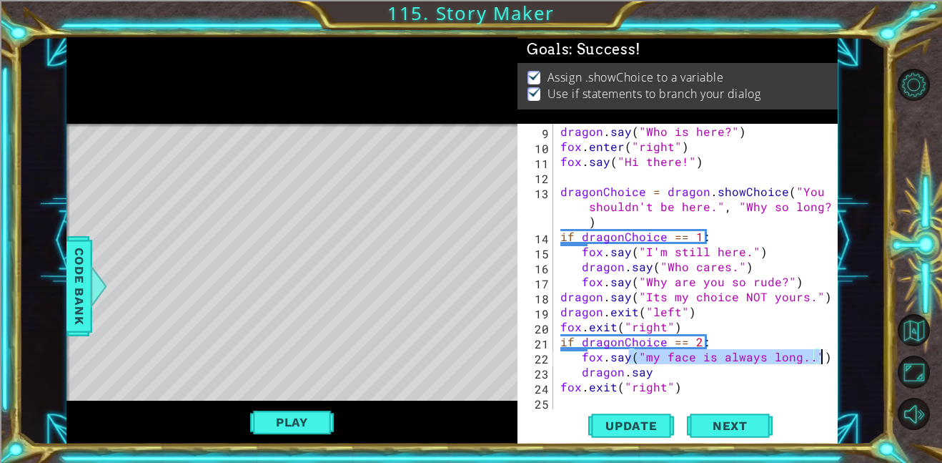
click at [676, 377] on div "dragon . say ( "Who is here?" ) fox . enter ( "right" ) fox . say ( "Hi there!"…" at bounding box center [700, 281] width 285 height 315
paste textarea "("my face is always long..")"
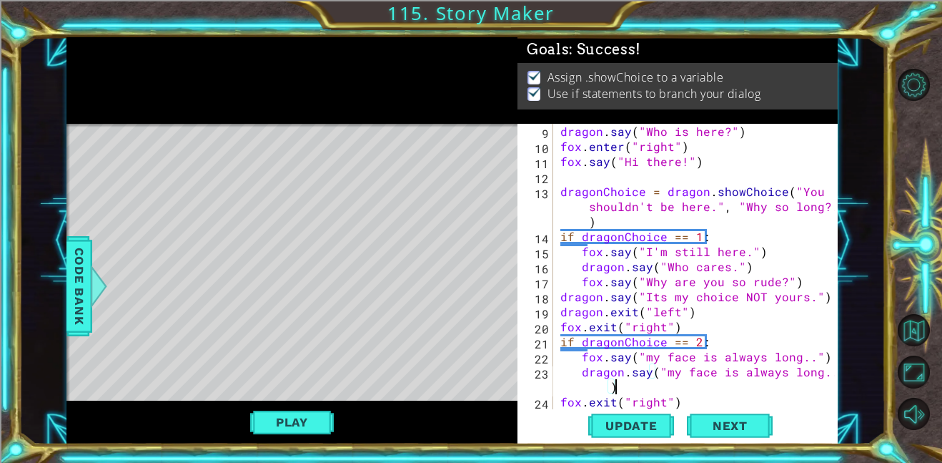
click at [608, 388] on div "dragon . say ( "Who is here?" ) fox . enter ( "right" ) fox . say ( "Hi there!"…" at bounding box center [700, 281] width 285 height 315
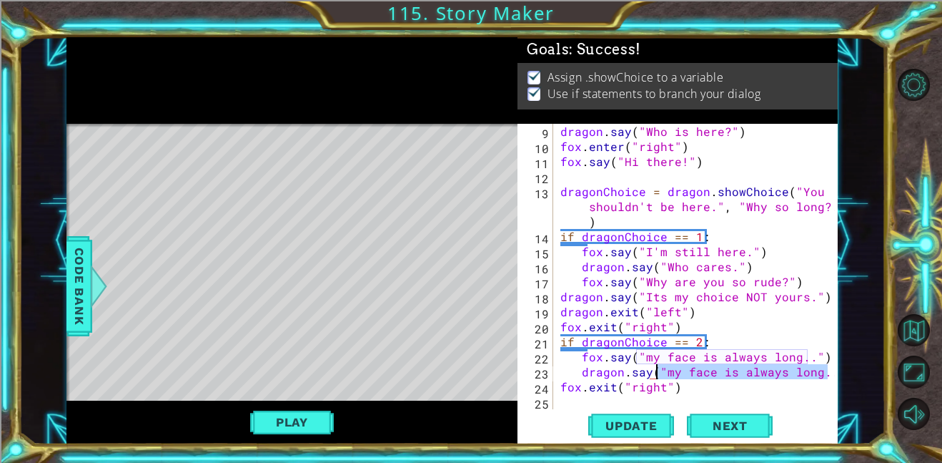
drag, startPoint x: 829, startPoint y: 375, endPoint x: 656, endPoint y: 373, distance: 172.3
click at [656, 373] on div "dragon.say("my face is always long..) 9 10 11 12 13 14 15 16 17 18 19 20 21 22 …" at bounding box center [676, 266] width 317 height 285
paste textarea "("my face is always long..")"
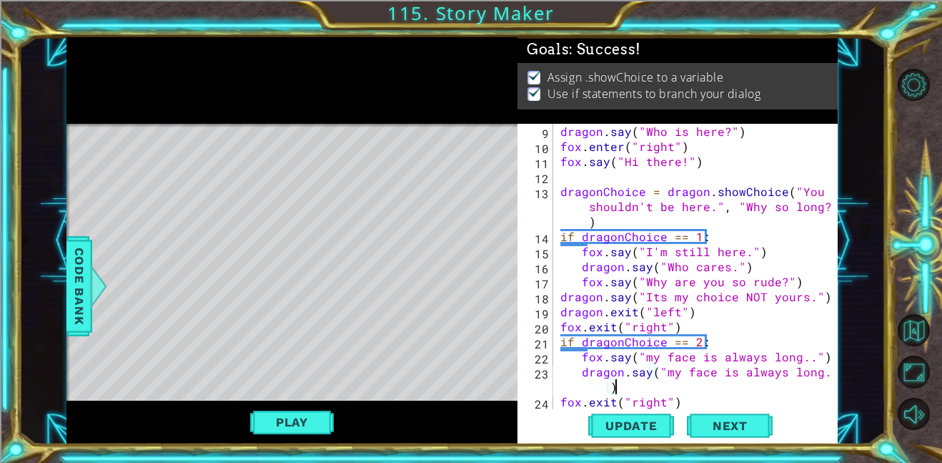
click at [628, 379] on div "dragon . say ( "Who is here?" ) fox . enter ( "right" ) fox . say ( "Hi there!"…" at bounding box center [700, 281] width 285 height 315
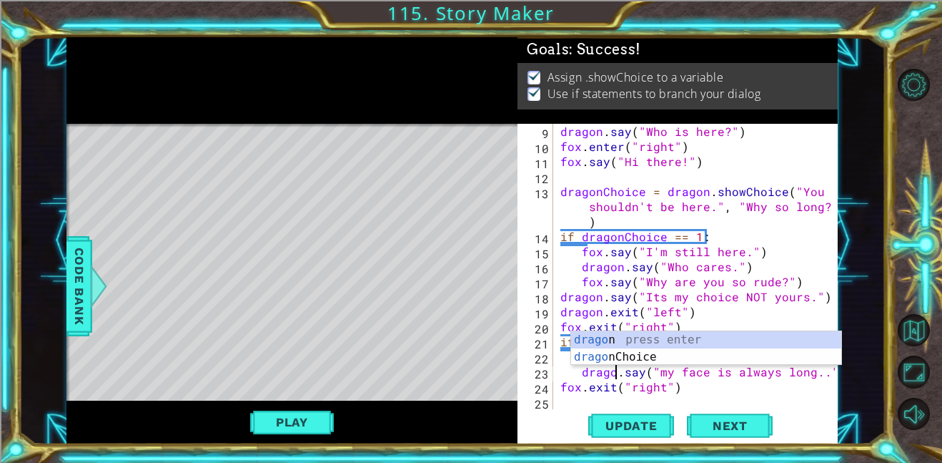
scroll to position [0, 4]
click at [610, 387] on div "dragon . say ( "Who is here?" ) fox . enter ( "right" ) fox . say ( "Hi there!"…" at bounding box center [700, 281] width 285 height 315
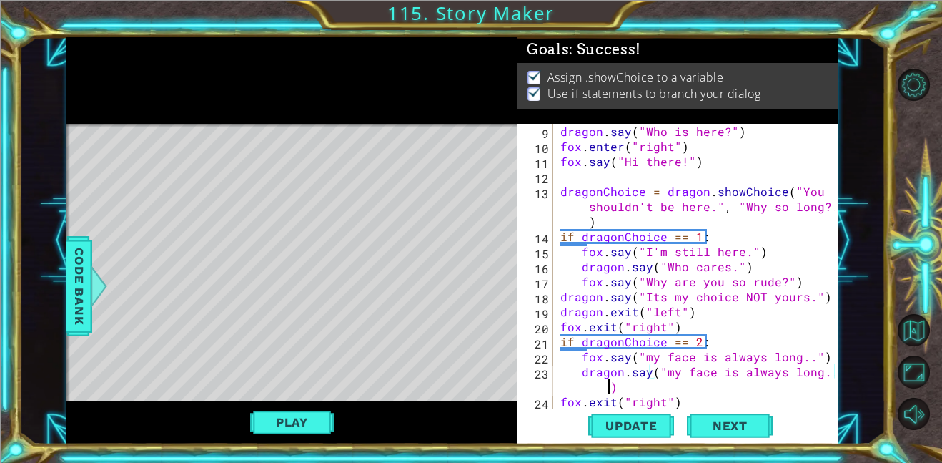
scroll to position [0, 16]
drag, startPoint x: 825, startPoint y: 374, endPoint x: 664, endPoint y: 375, distance: 161.6
click at [664, 375] on div "dragon.say("my face is always long..¨) 9 10 11 12 13 14 15 16 17 18 19 20 21 22…" at bounding box center [676, 266] width 317 height 285
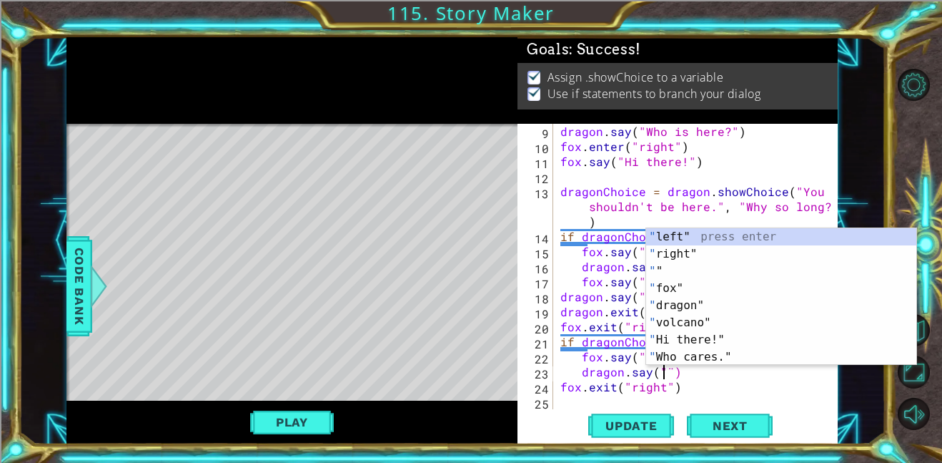
scroll to position [0, 6]
click at [668, 377] on div "dragon . say ( "Who is here?" ) fox . enter ( "right" ) fox . say ( "Hi there!"…" at bounding box center [700, 281] width 285 height 315
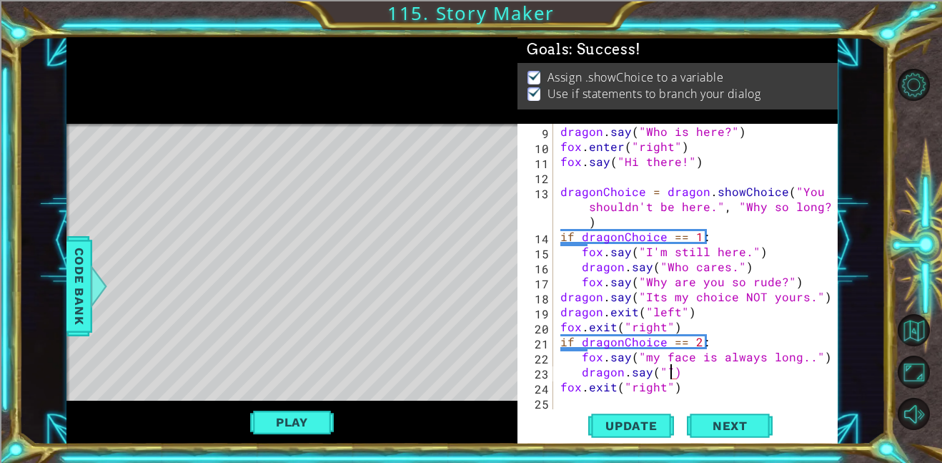
click at [666, 377] on div "dragon . say ( "Who is here?" ) fox . enter ( "right" ) fox . say ( "Hi there!"…" at bounding box center [700, 281] width 285 height 315
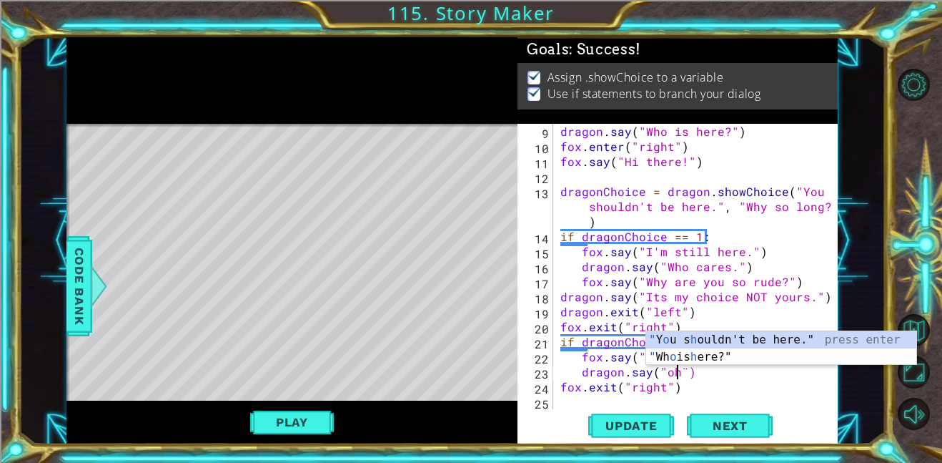
scroll to position [0, 7]
click at [645, 420] on span "Update" at bounding box center [631, 425] width 81 height 14
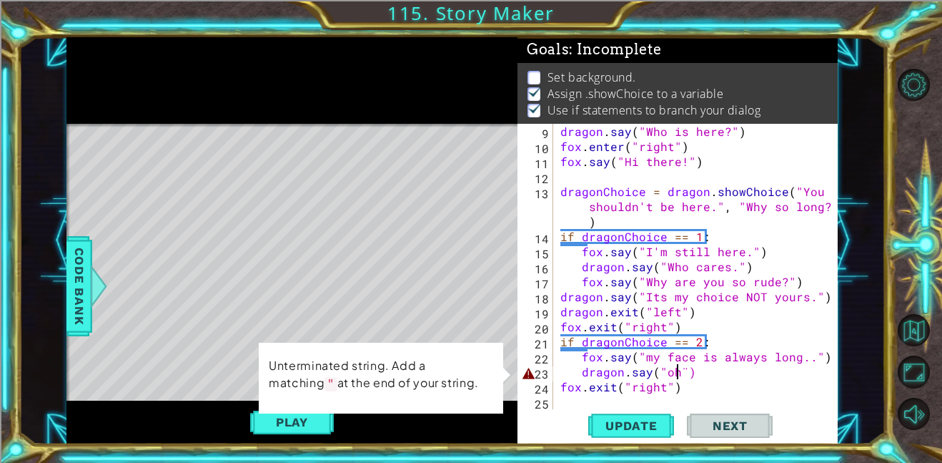
click at [684, 375] on div "dragon . say ( "Who is here?" ) fox . enter ( "right" ) fox . say ( "Hi there!"…" at bounding box center [700, 281] width 285 height 315
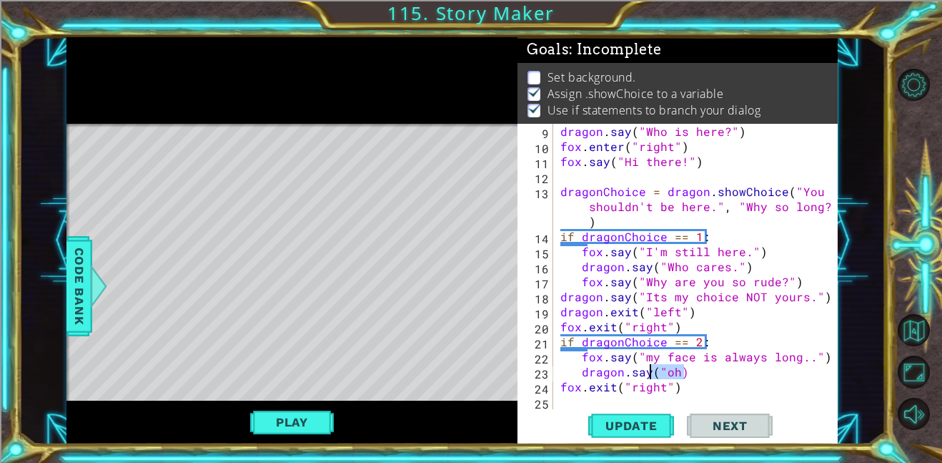
drag, startPoint x: 685, startPoint y: 370, endPoint x: 651, endPoint y: 373, distance: 33.8
click at [651, 373] on div "dragon . say ( "Who is here?" ) fox . enter ( "right" ) fox . say ( "Hi there!"…" at bounding box center [700, 281] width 285 height 315
paste textarea "my face is always long..""
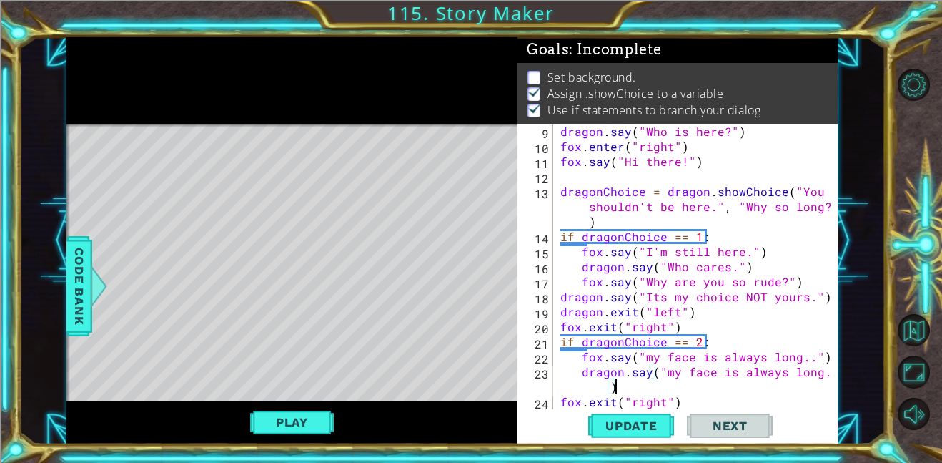
click at [606, 385] on div "dragon . say ( "Who is here?" ) fox . enter ( "right" ) fox . say ( "Hi there!"…" at bounding box center [700, 281] width 285 height 315
click at [836, 374] on div "dragon.say("my face is always long..) 9 10 11 12 13 14 15 16 17 18 19 20 21 22 …" at bounding box center [678, 284] width 320 height 320
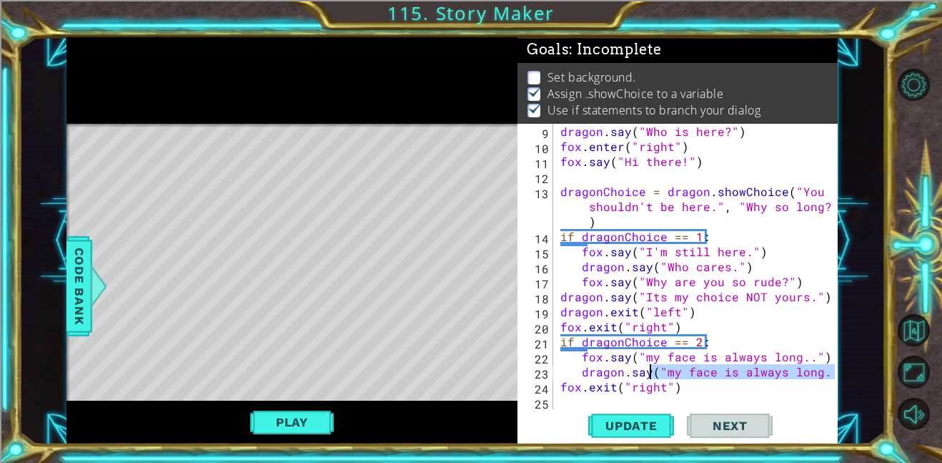
drag, startPoint x: 833, startPoint y: 374, endPoint x: 647, endPoint y: 370, distance: 185.9
click at [647, 370] on div "dragon.say("my face is always long..) 9 10 11 12 13 14 15 16 17 18 19 20 21 22 …" at bounding box center [676, 266] width 317 height 285
paste textarea """
drag, startPoint x: 661, startPoint y: 370, endPoint x: 827, endPoint y: 372, distance: 165.9
click at [827, 372] on div "dragon.say("my face is always long..") 9 10 11 12 13 14 15 16 17 18 19 20 21 22…" at bounding box center [676, 266] width 317 height 285
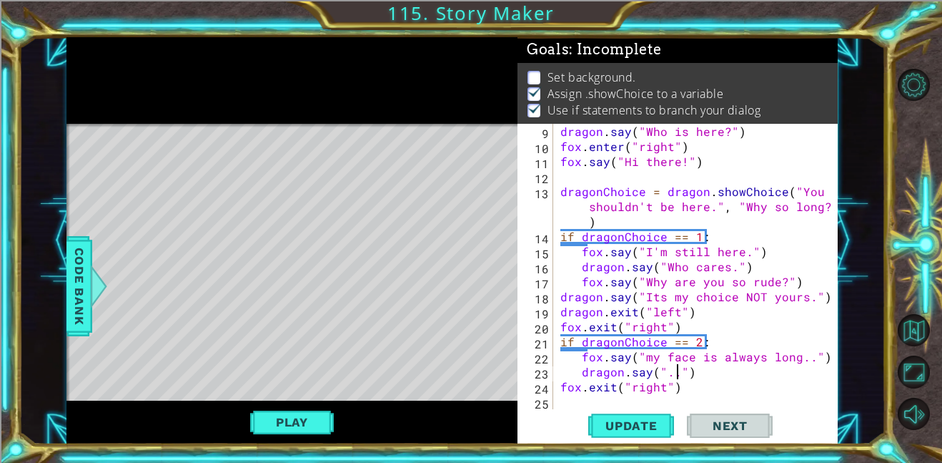
type textarea "dragon.say("...")"
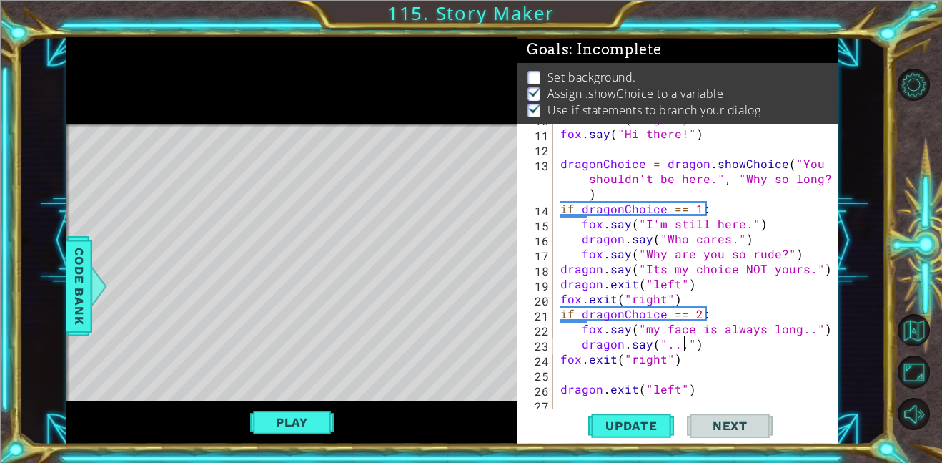
scroll to position [165, 0]
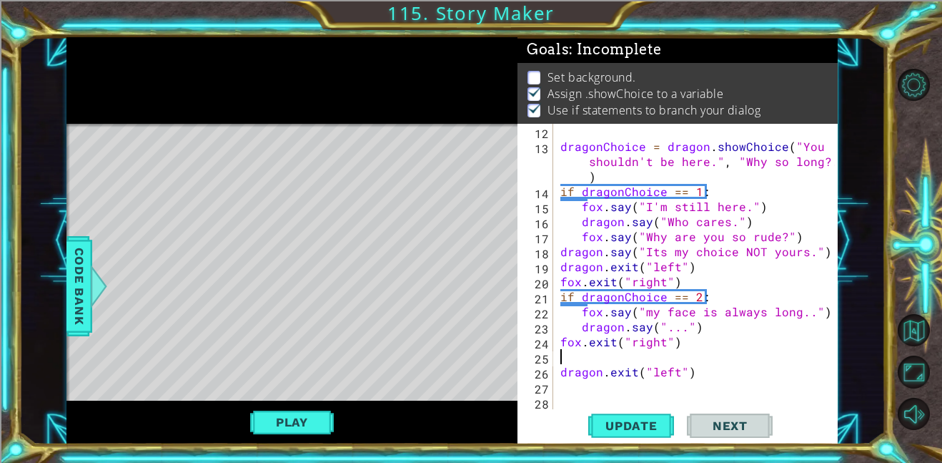
click at [596, 356] on div "dragonChoice = dragon . showChoice ( "You shouldn't be here." , "Why so long?."…" at bounding box center [700, 281] width 285 height 315
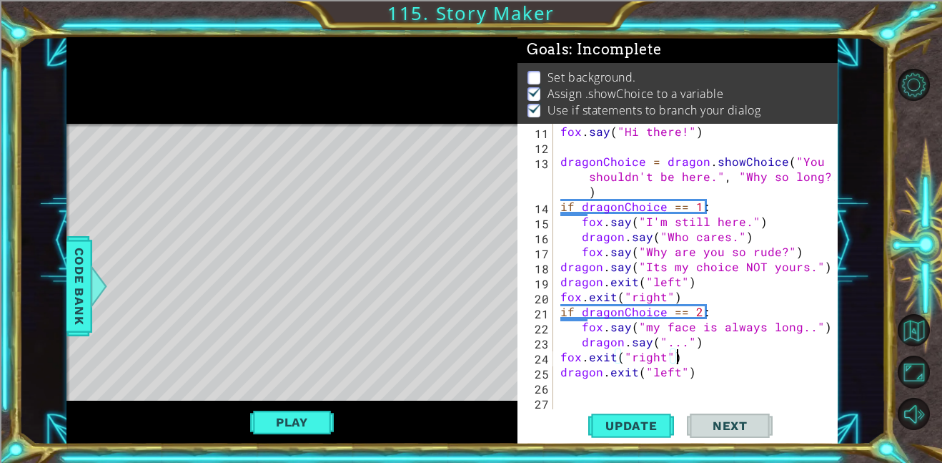
scroll to position [150, 0]
type textarea "fox.exit("right")"
click at [607, 424] on span "Update" at bounding box center [631, 425] width 81 height 14
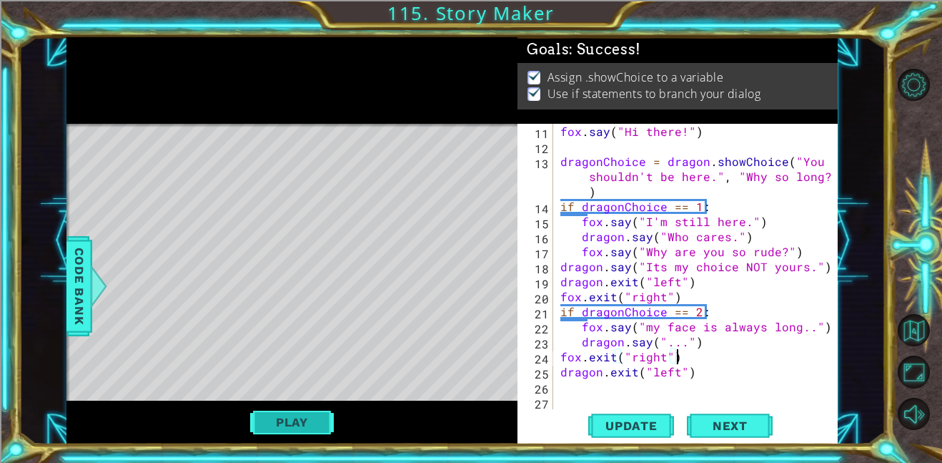
click at [309, 424] on button "Play" at bounding box center [292, 421] width 84 height 27
